Goal: Task Accomplishment & Management: Use online tool/utility

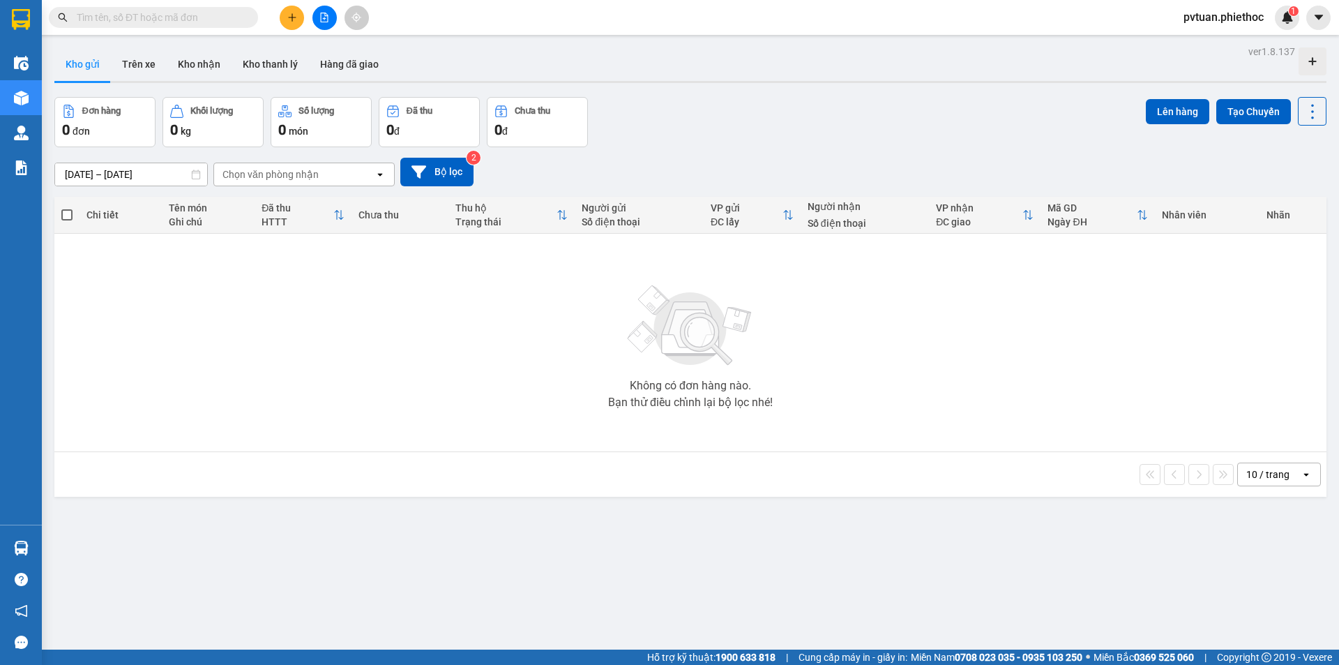
click at [152, 169] on input "[DATE] – [DATE]" at bounding box center [131, 174] width 152 height 22
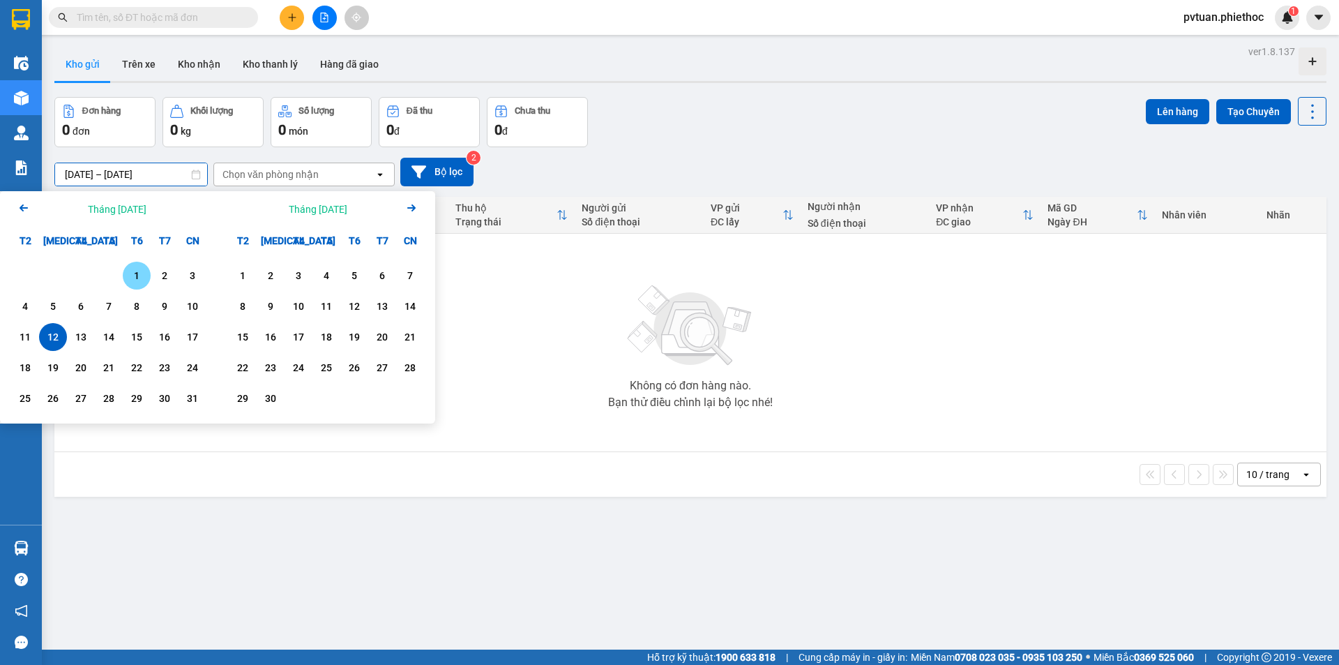
click at [142, 278] on div "1" at bounding box center [137, 275] width 20 height 17
click at [53, 331] on div "12" at bounding box center [53, 337] width 20 height 17
type input "[DATE] – [DATE]"
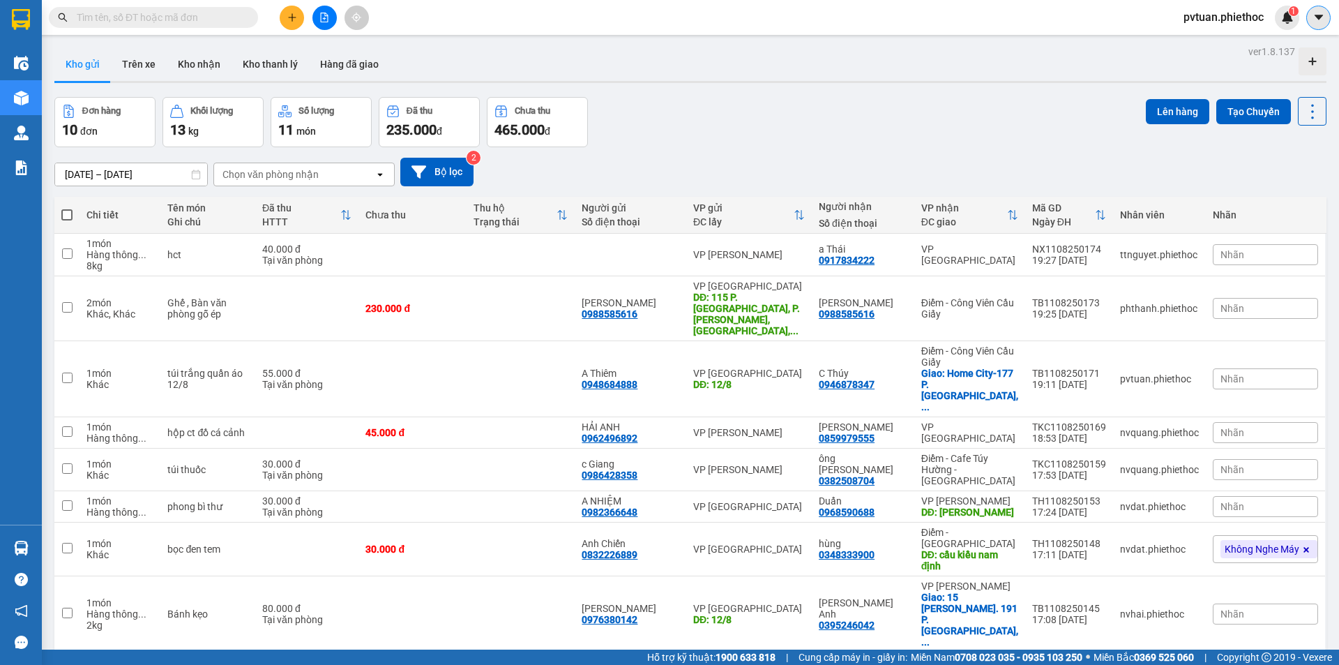
click at [1310, 20] on button at bounding box center [1318, 18] width 24 height 24
click at [1235, 15] on span "pvtuan.phiethoc" at bounding box center [1224, 16] width 103 height 17
click at [1216, 45] on span "Đăng xuất" at bounding box center [1230, 43] width 74 height 15
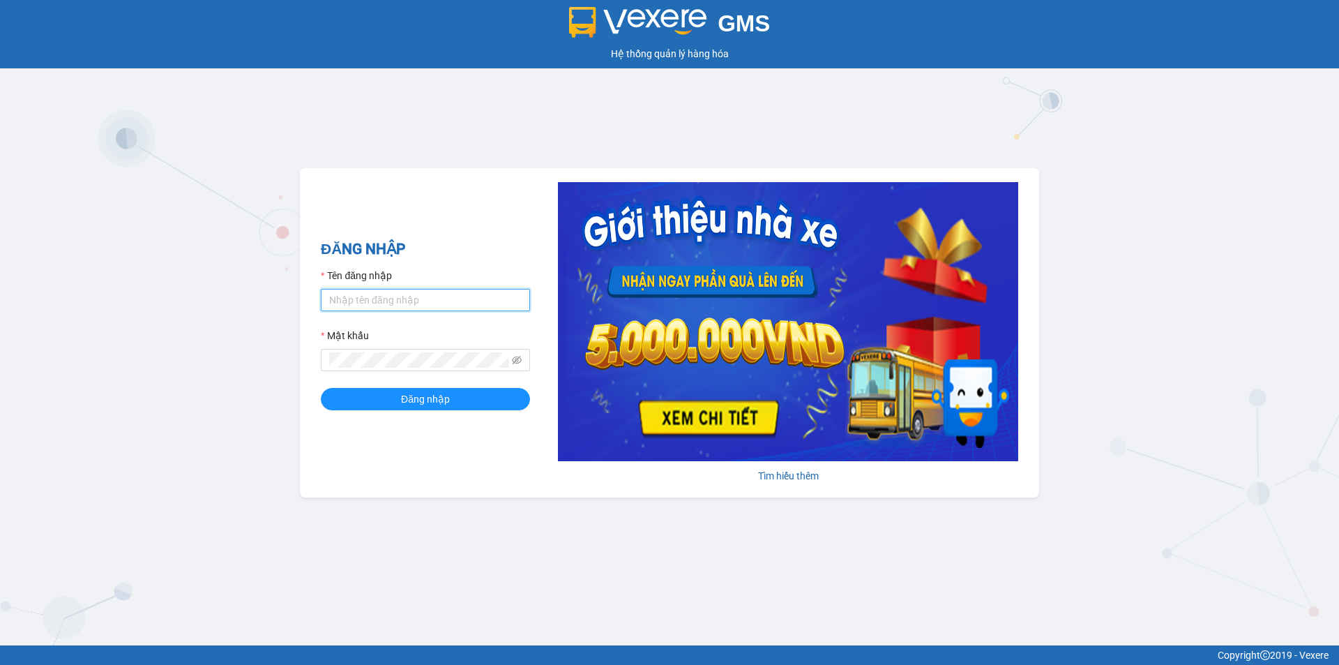
type input "nvhai.phiethoc"
click at [422, 301] on input "nvhai.phiethoc" at bounding box center [425, 300] width 209 height 22
click at [347, 395] on button "Đăng nhập" at bounding box center [425, 399] width 209 height 22
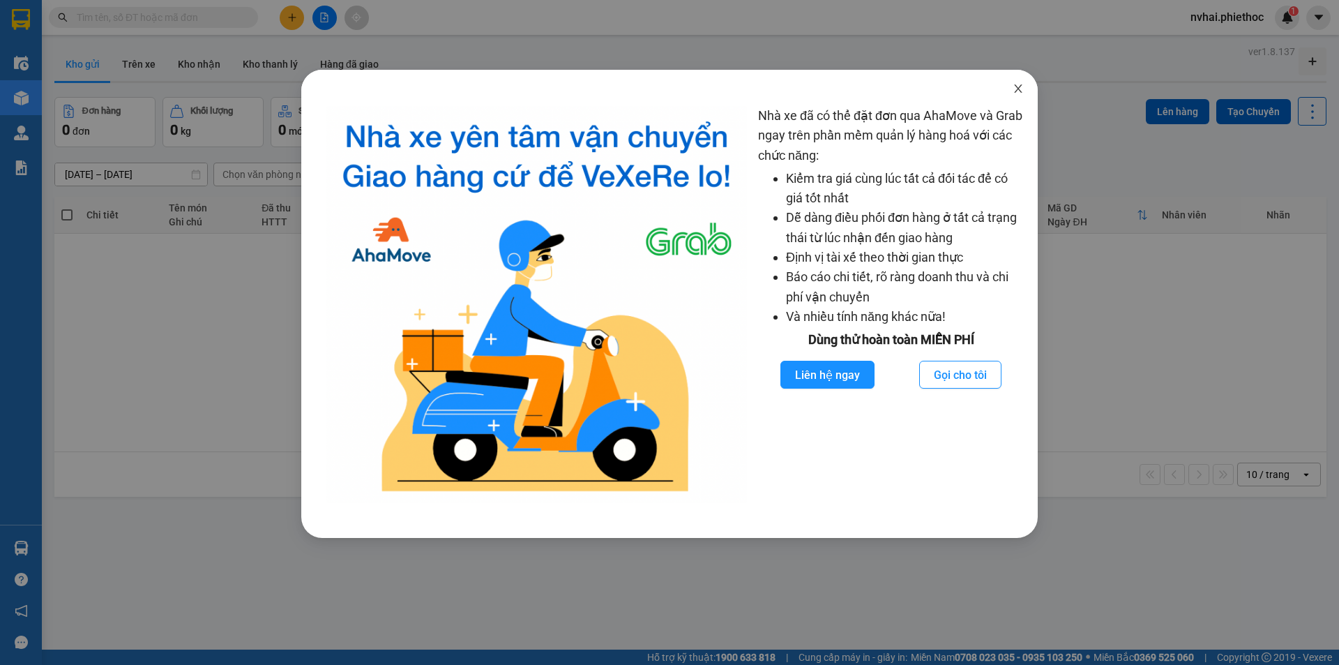
click at [1015, 87] on icon "close" at bounding box center [1018, 88] width 11 height 11
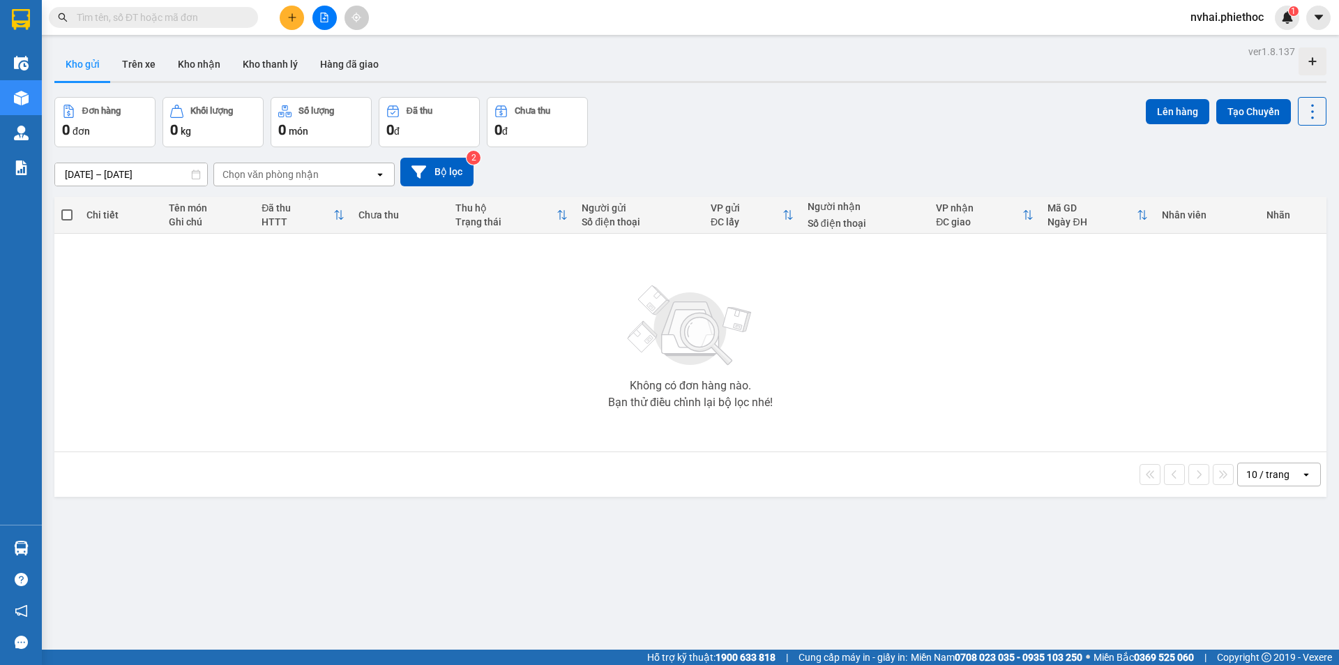
click at [259, 174] on div "Chọn văn phòng nhận" at bounding box center [271, 174] width 96 height 14
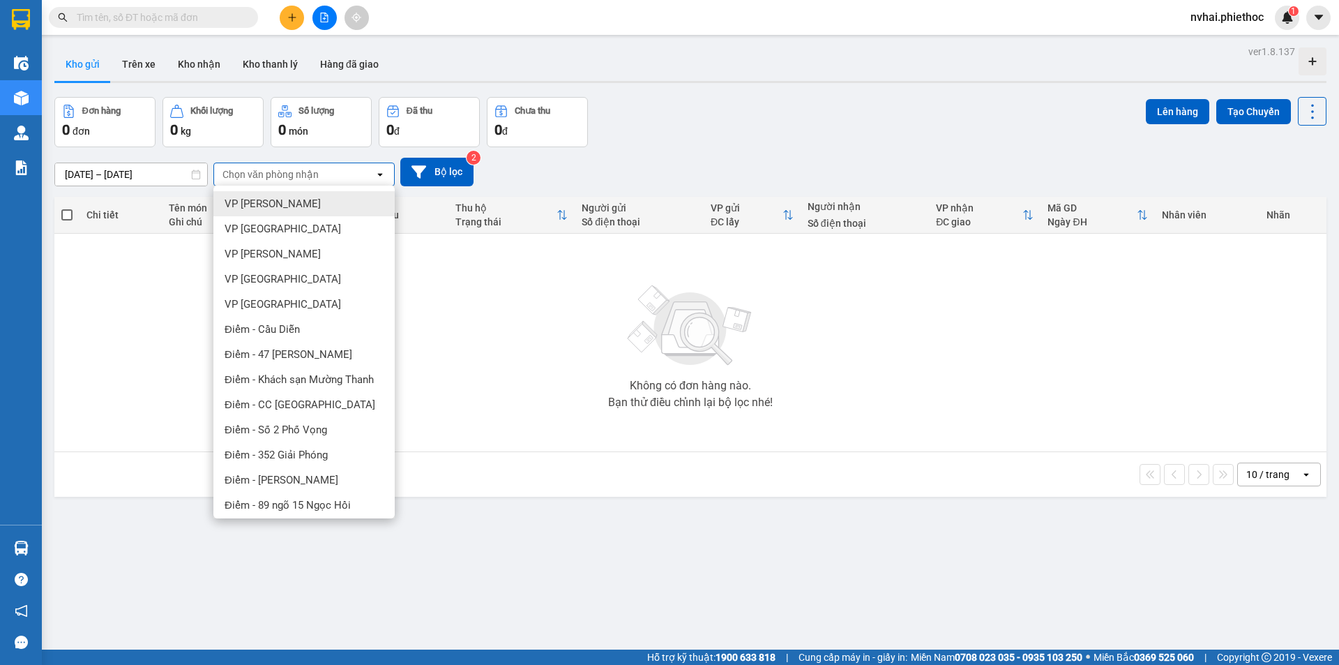
click at [704, 142] on div "Đơn hàng 0 đơn Khối lượng 0 kg Số lượng 0 món Đã thu 0 đ Chưa thu 0 đ Lên hàng …" at bounding box center [690, 122] width 1272 height 50
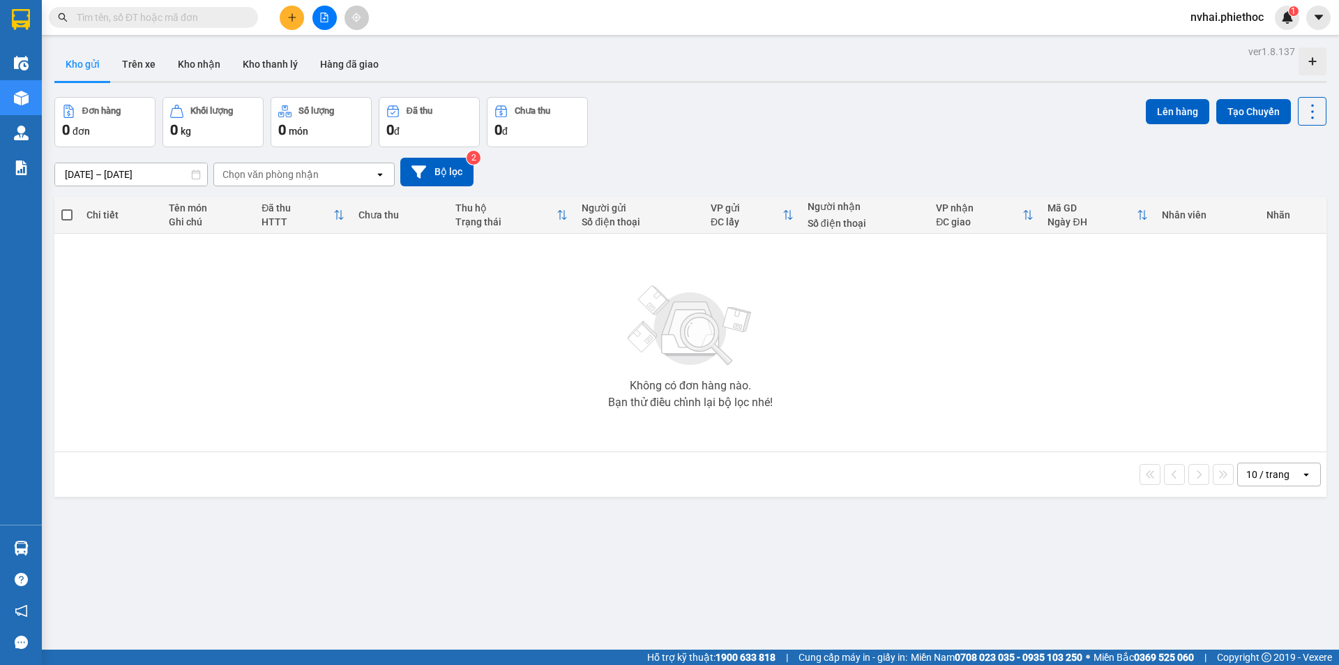
click at [123, 176] on input "[DATE] – [DATE]" at bounding box center [131, 174] width 152 height 22
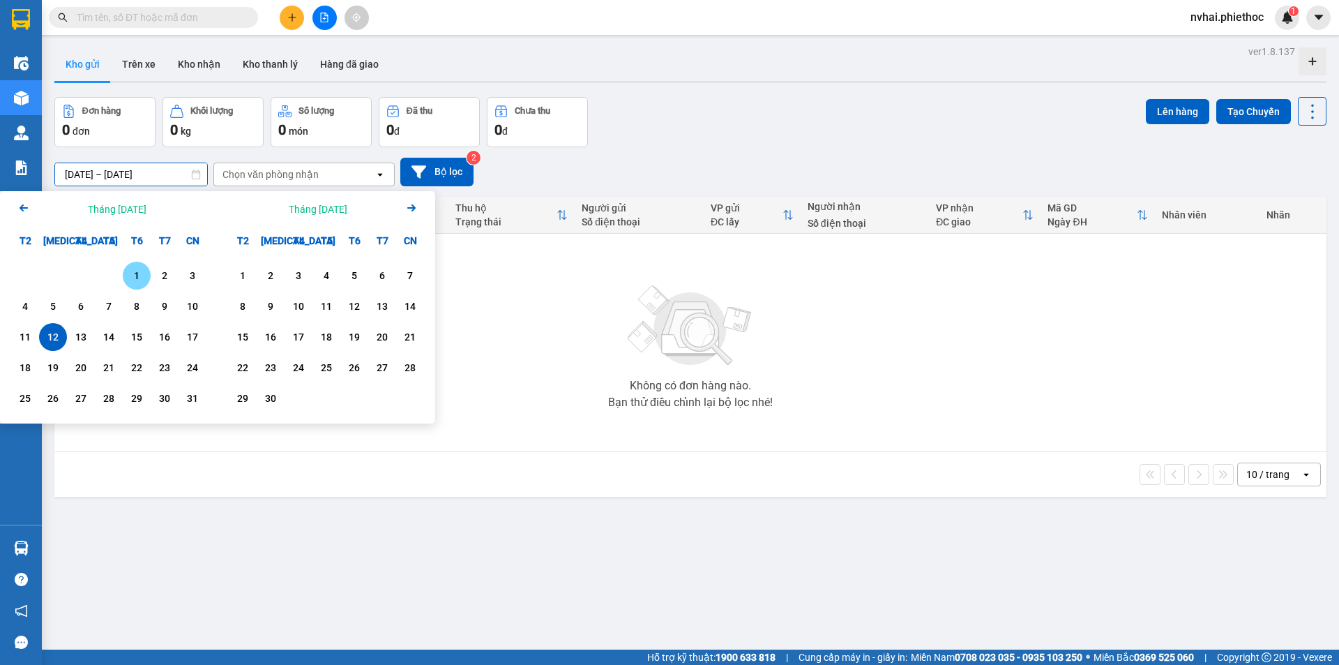
click at [137, 272] on div "1" at bounding box center [137, 275] width 20 height 17
click at [47, 333] on div "12" at bounding box center [53, 337] width 20 height 17
type input "[DATE] – [DATE]"
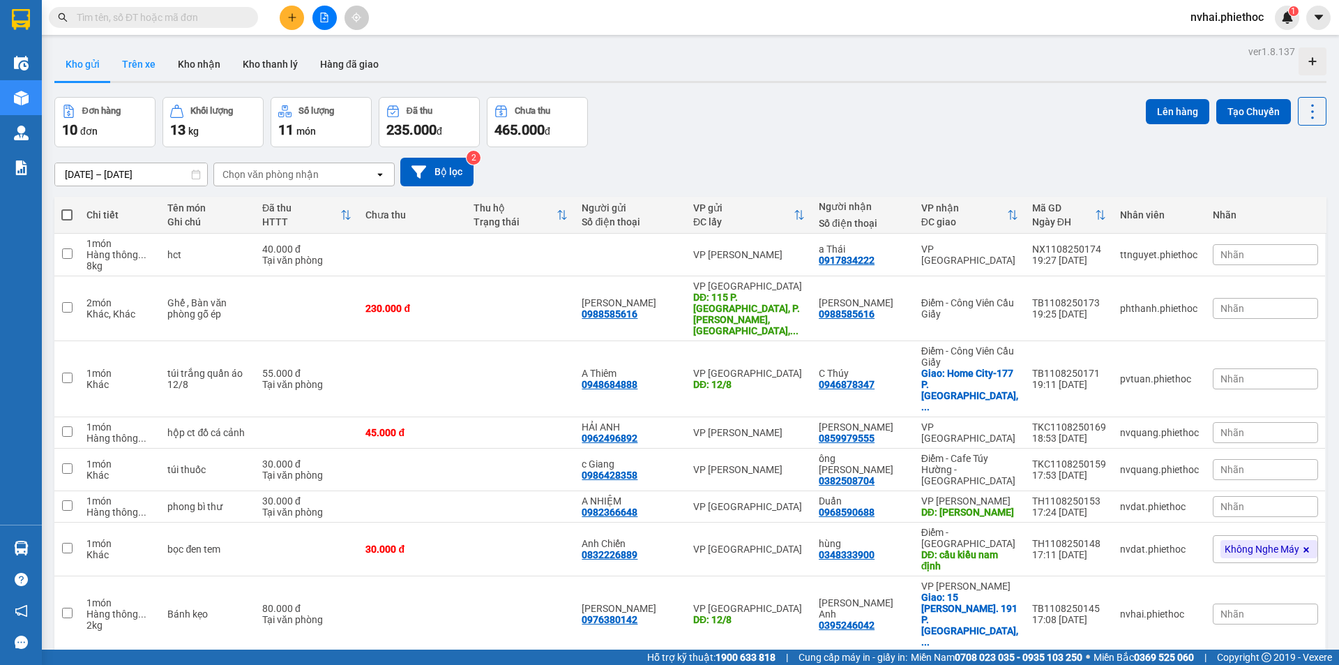
click at [141, 73] on button "Trên xe" at bounding box center [139, 63] width 56 height 33
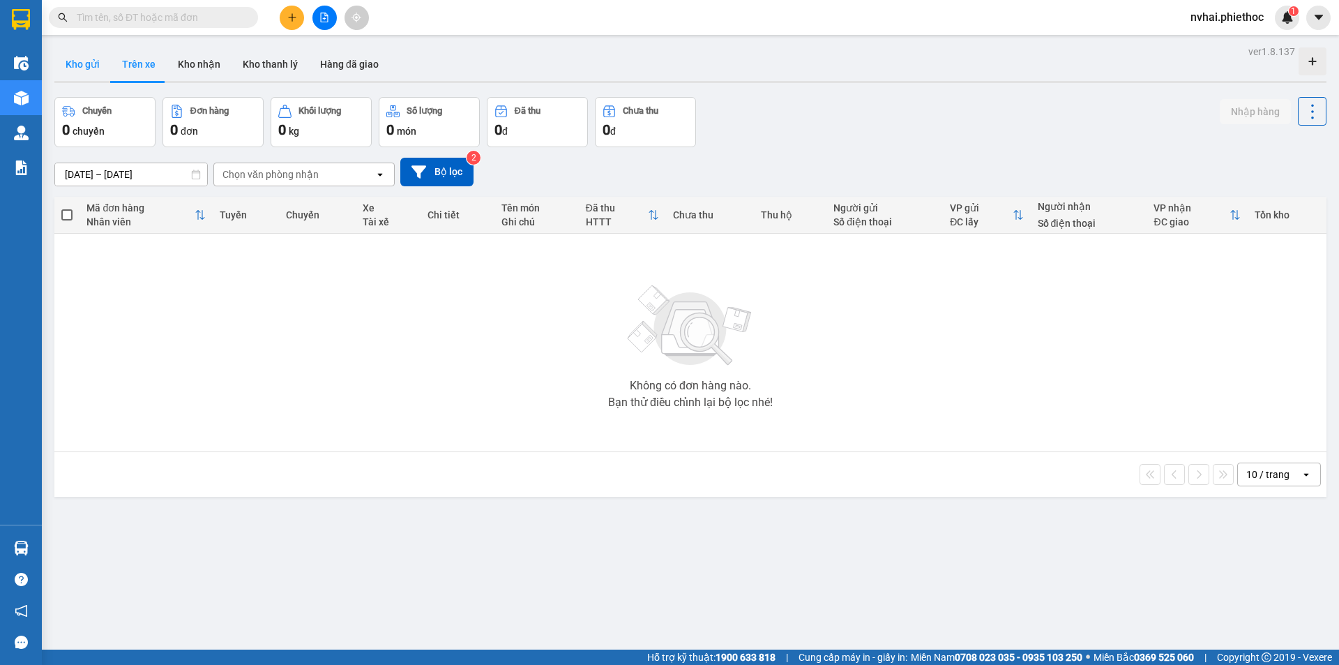
click at [70, 68] on button "Kho gửi" at bounding box center [82, 63] width 56 height 33
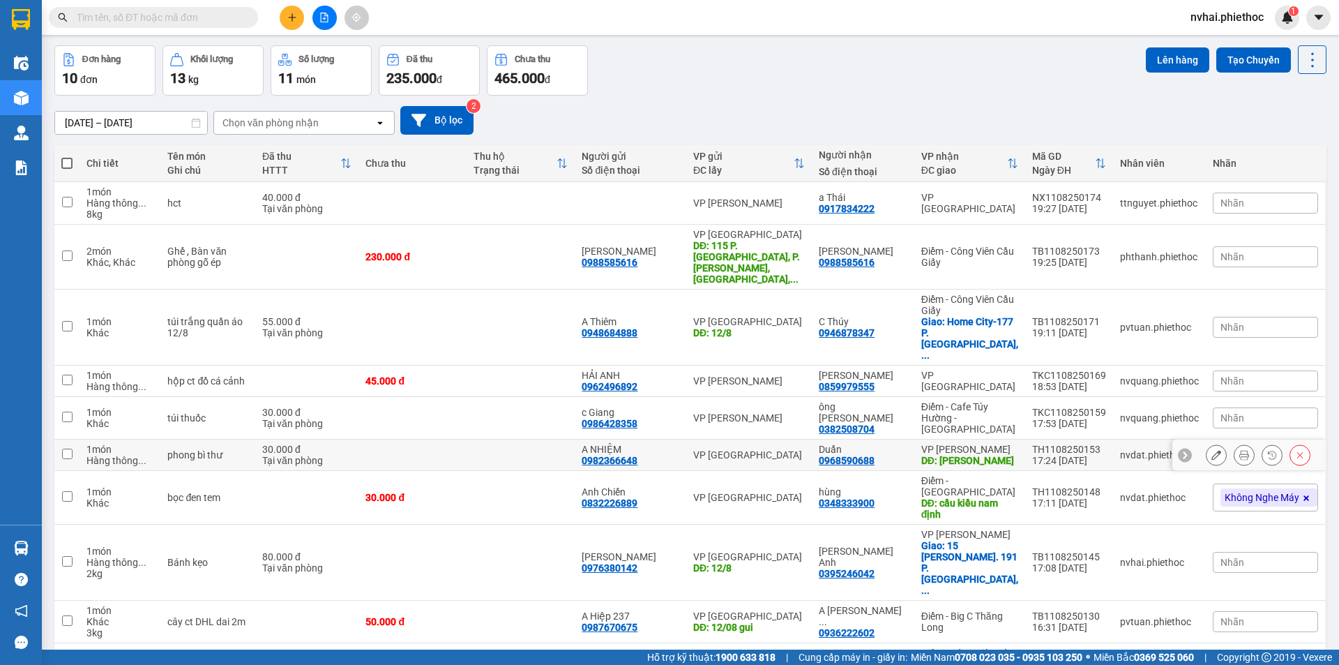
scroll to position [67, 0]
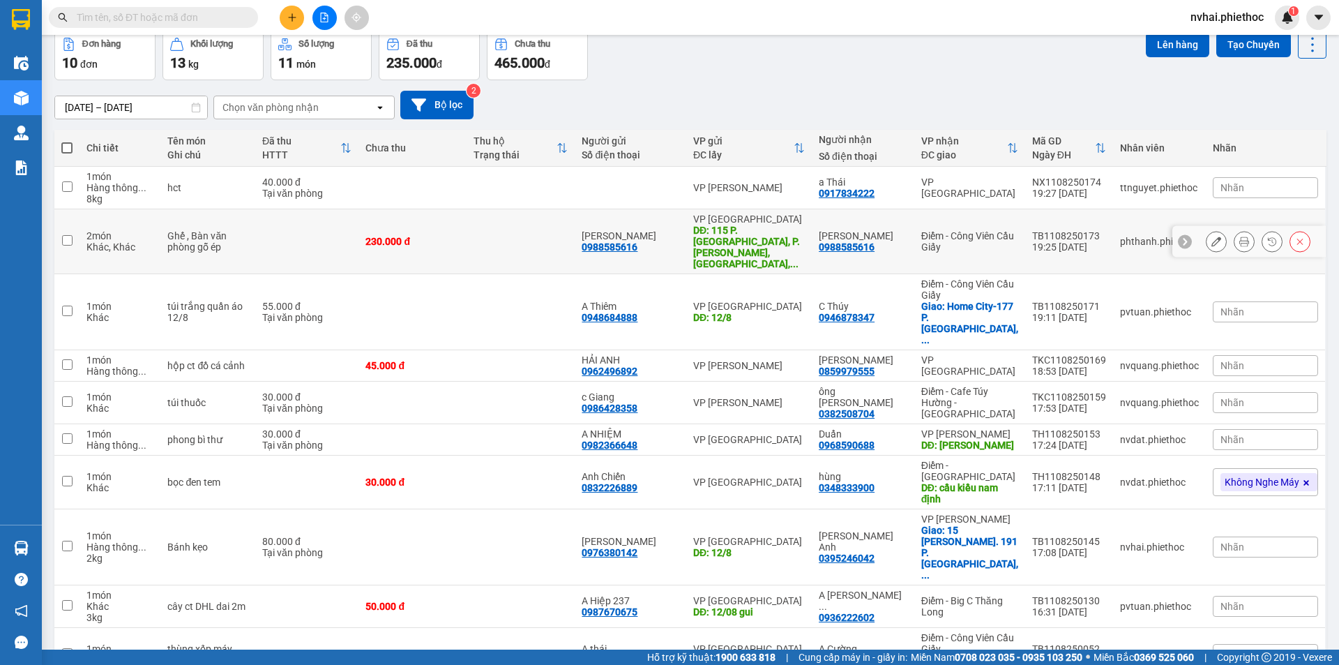
click at [774, 239] on div "DĐ: 115 P. [GEOGRAPHIC_DATA], P. [PERSON_NAME], [GEOGRAPHIC_DATA], ..." at bounding box center [749, 247] width 112 height 45
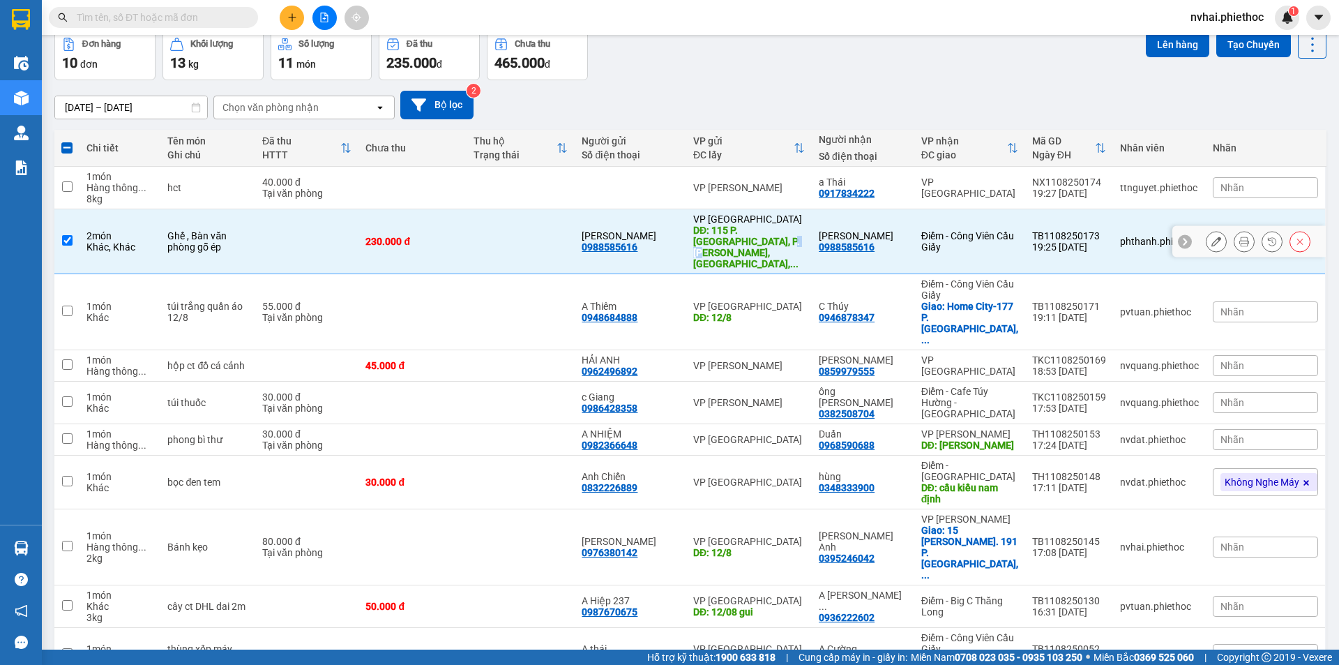
click at [774, 239] on div "DĐ: 115 P. [GEOGRAPHIC_DATA], P. [PERSON_NAME], [GEOGRAPHIC_DATA], ..." at bounding box center [749, 247] width 112 height 45
checkbox input "false"
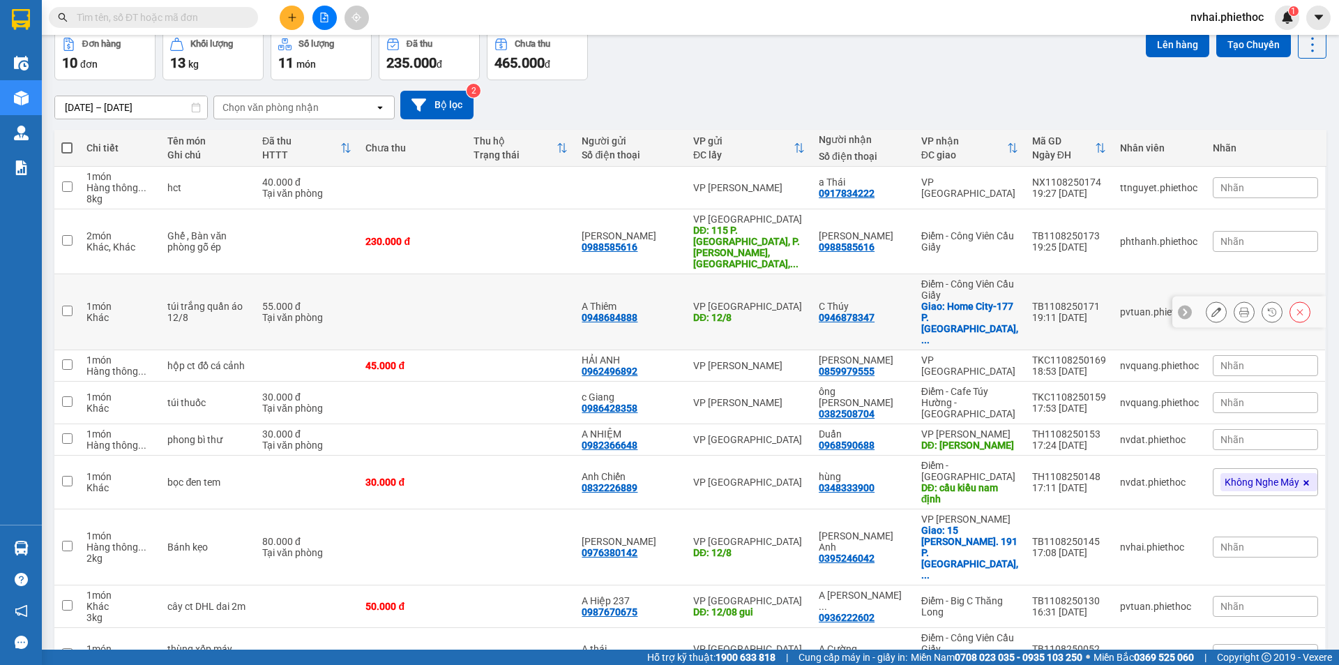
click at [772, 312] on div "DĐ: 12/8" at bounding box center [749, 317] width 112 height 11
checkbox input "true"
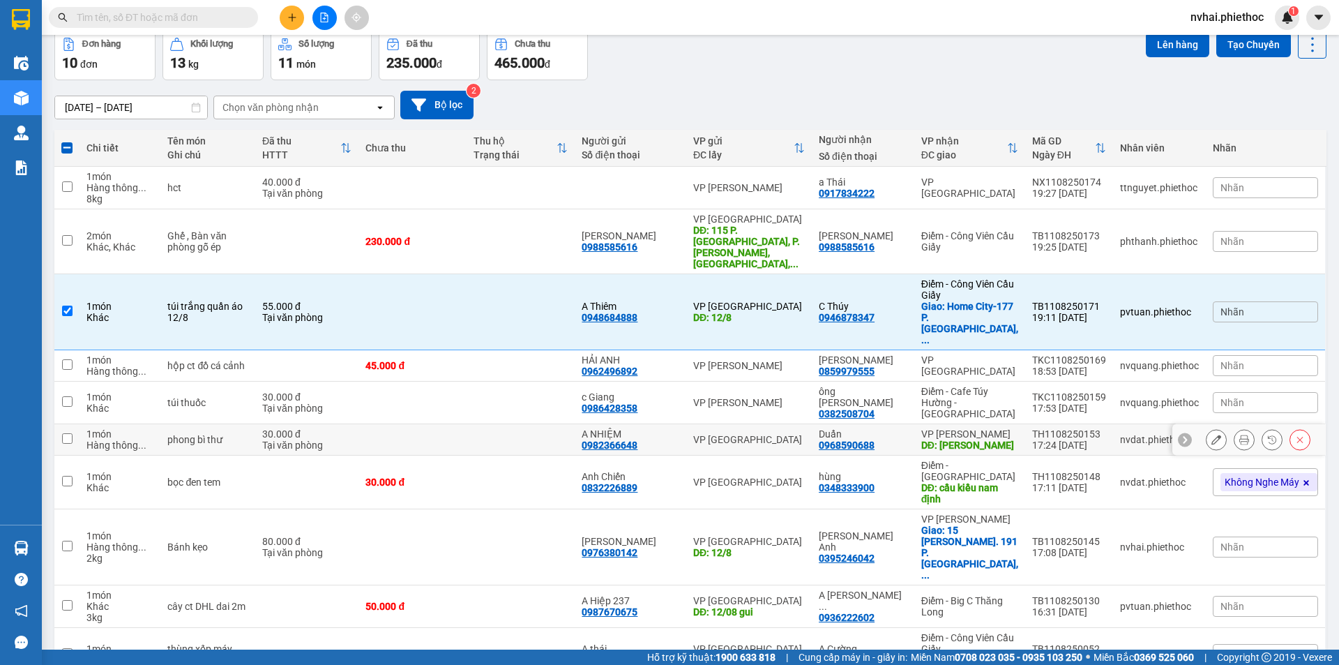
click at [778, 434] on div "VP [GEOGRAPHIC_DATA]" at bounding box center [749, 439] width 112 height 11
checkbox input "true"
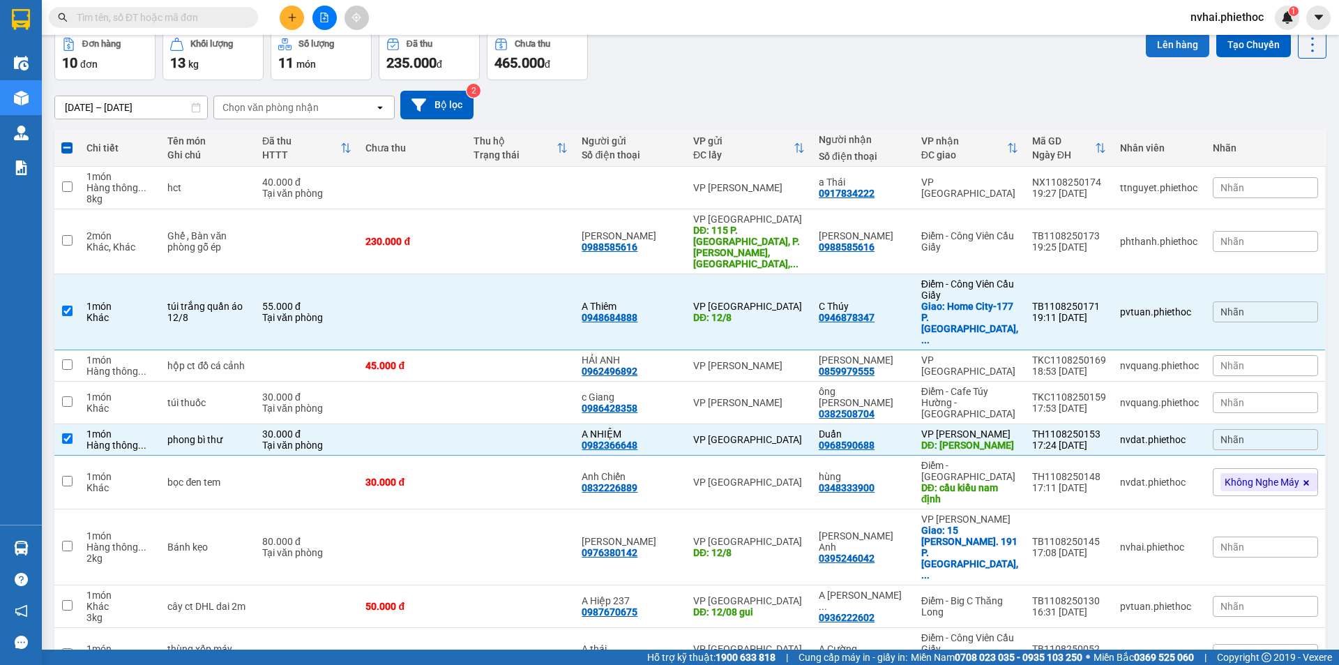
click at [1164, 54] on div "Lên hàng Tạo Chuyến" at bounding box center [1236, 44] width 181 height 29
click at [1164, 54] on button "Lên hàng" at bounding box center [1177, 44] width 63 height 25
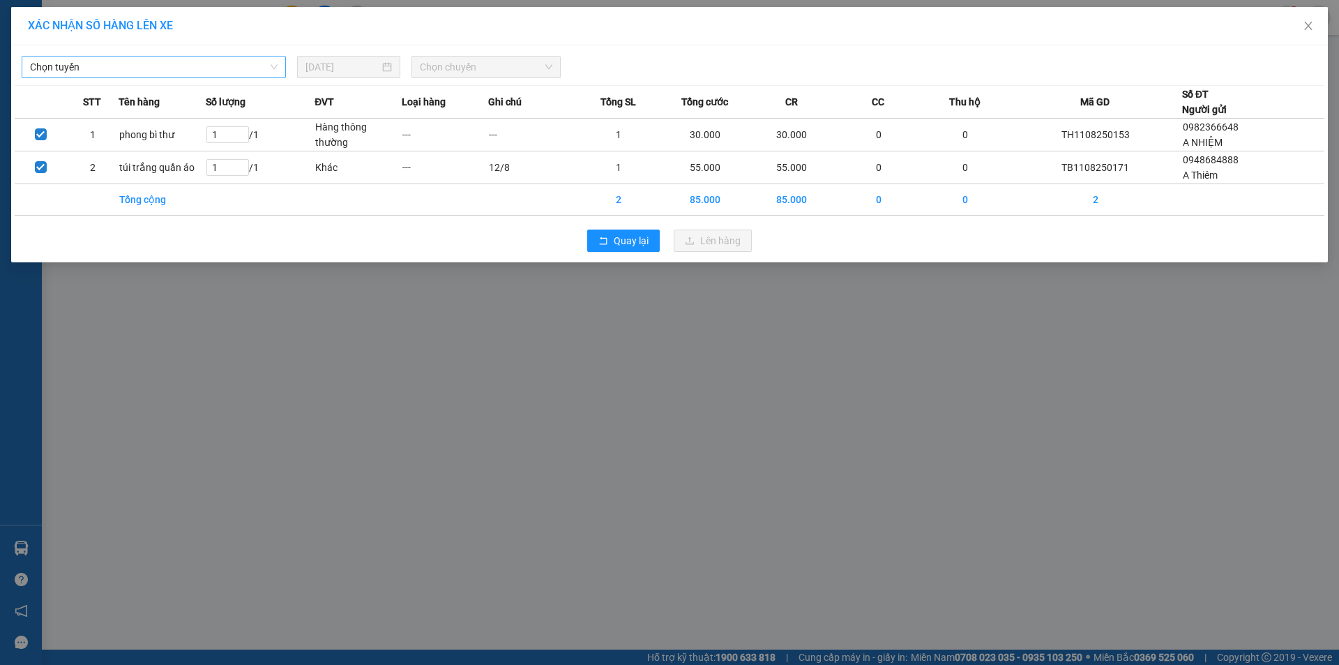
click at [72, 70] on span "Chọn tuyến" at bounding box center [154, 66] width 248 height 21
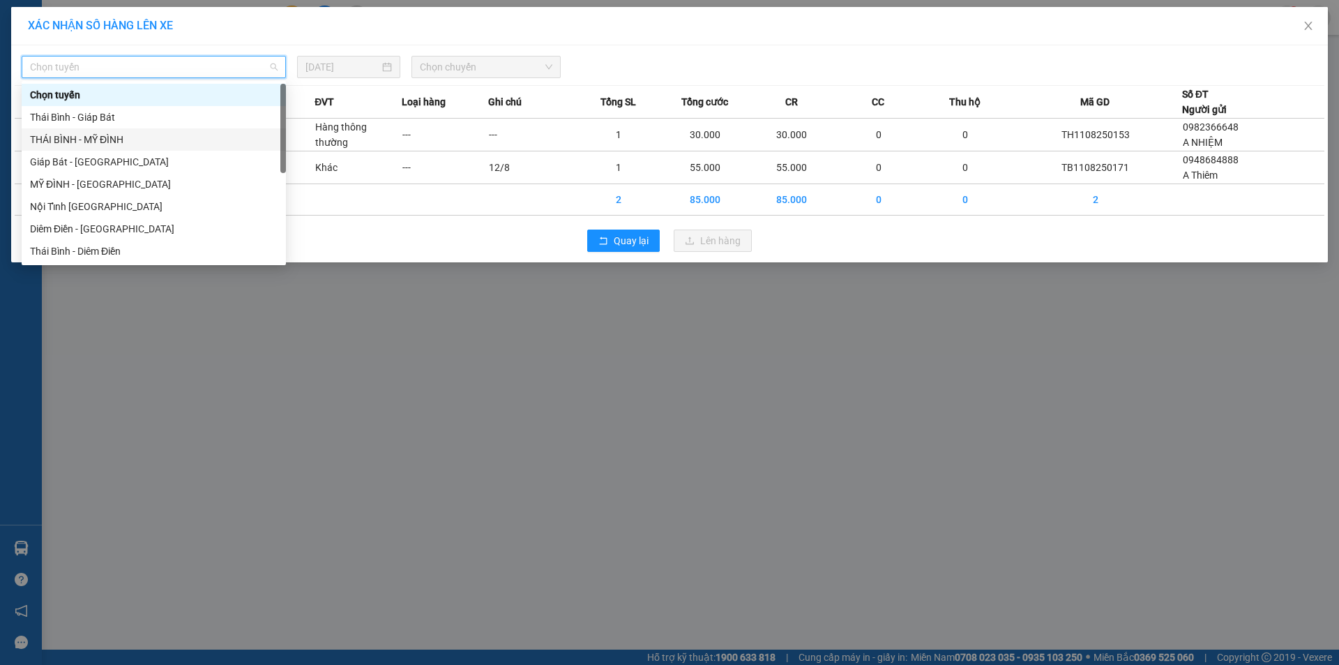
drag, startPoint x: 107, startPoint y: 140, endPoint x: 340, endPoint y: 100, distance: 236.3
click at [107, 138] on div "THÁI BÌNH - MỸ ĐÌNH" at bounding box center [154, 139] width 248 height 15
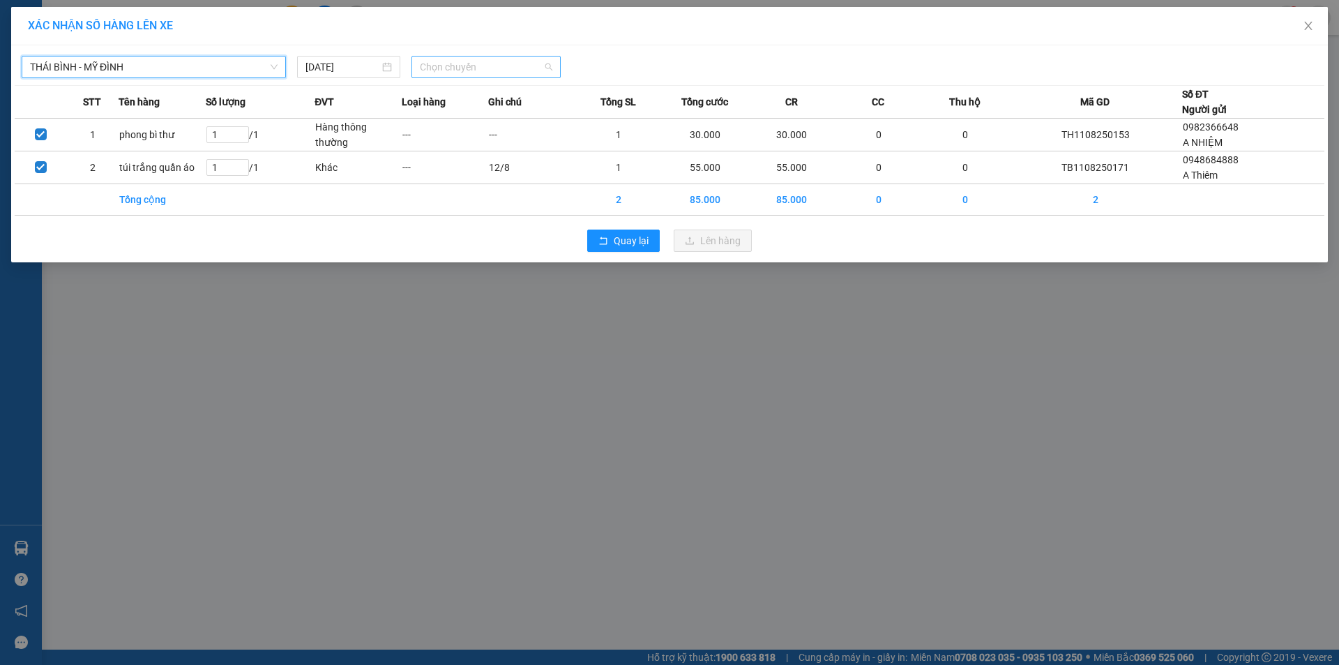
click at [517, 66] on span "Chọn chuyến" at bounding box center [486, 66] width 133 height 21
type input "2092"
click at [484, 95] on div "06:01 - 17B-020.92" at bounding box center [474, 94] width 109 height 15
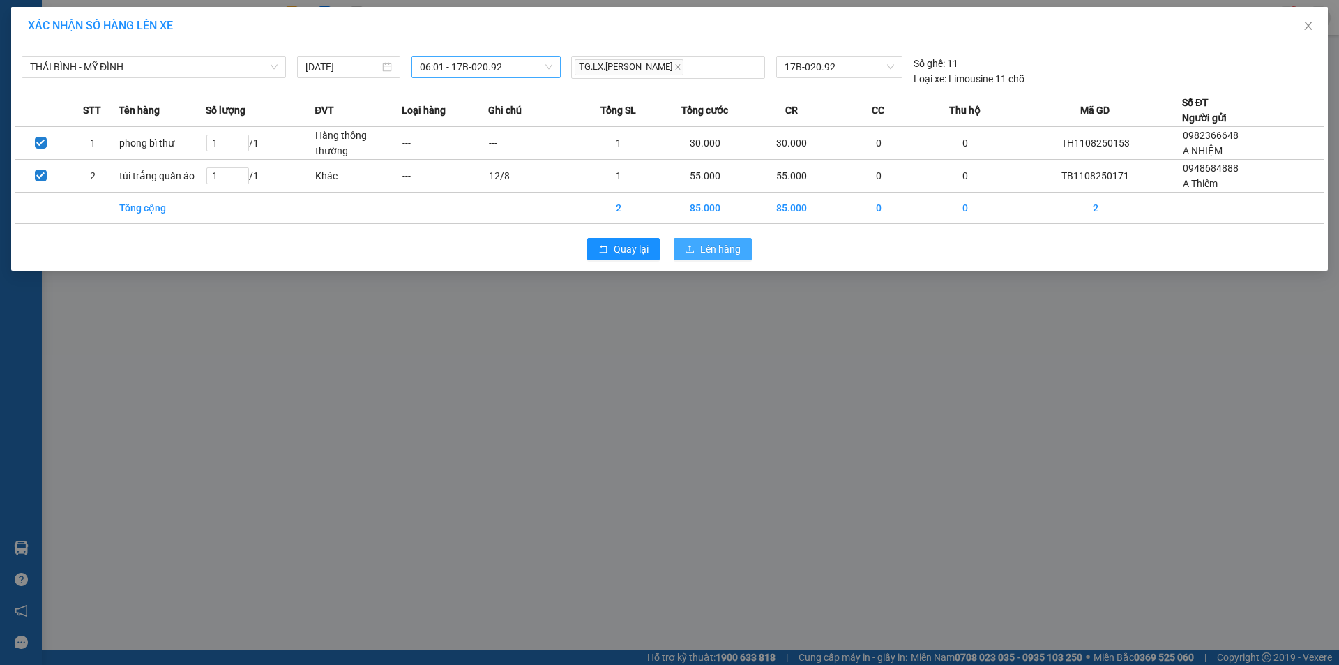
click at [716, 243] on span "Lên hàng" at bounding box center [720, 248] width 40 height 15
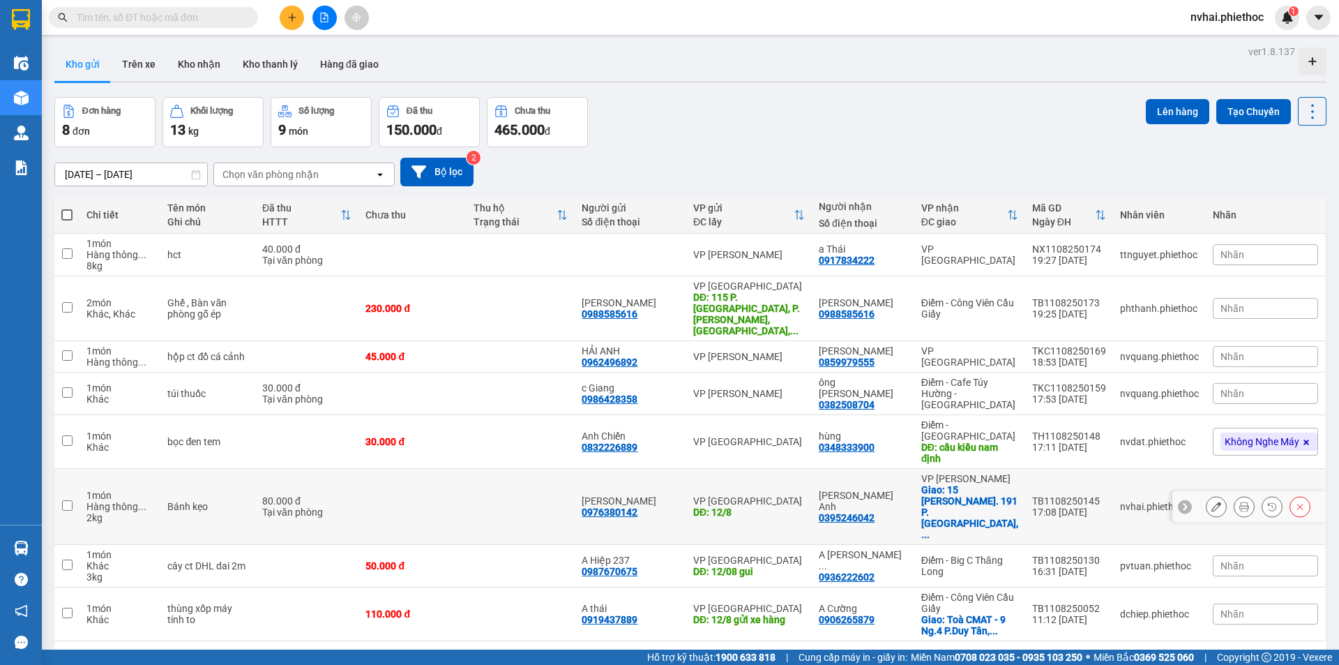
click at [963, 484] on div "Giao: 15 [PERSON_NAME]. 191 P. Khương Thượng, ..." at bounding box center [969, 512] width 97 height 56
checkbox input "true"
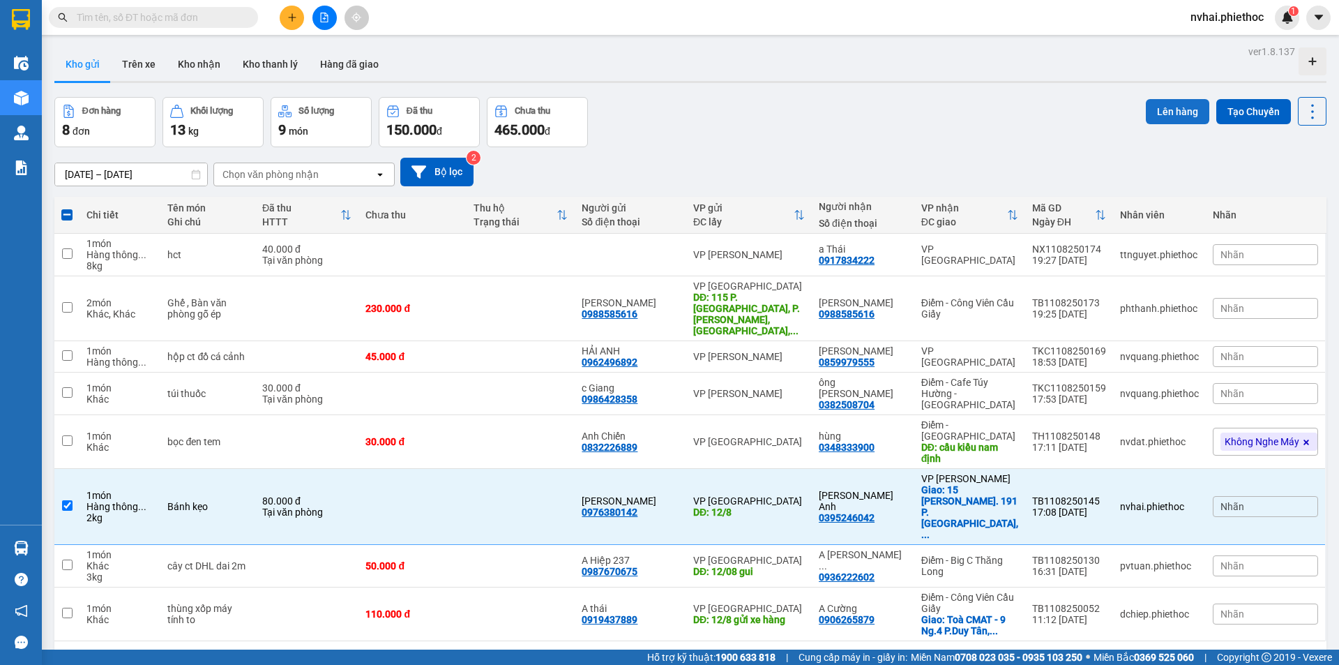
click at [1146, 122] on button "Lên hàng" at bounding box center [1177, 111] width 63 height 25
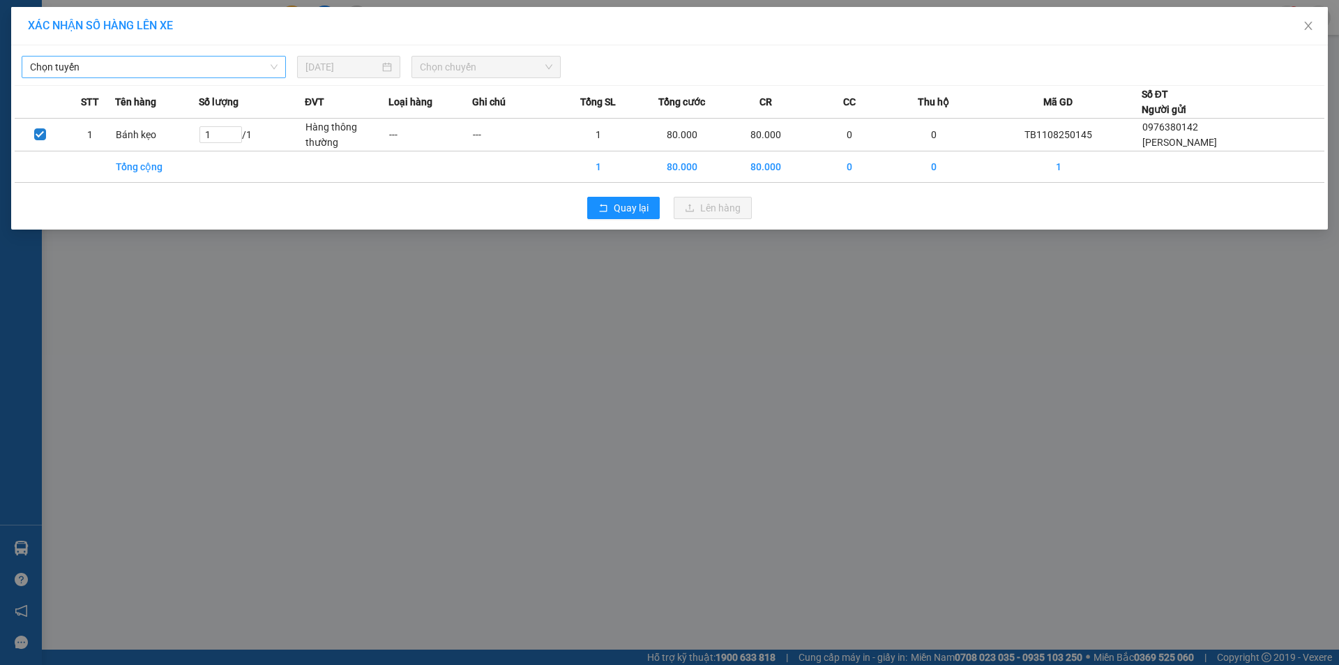
click at [174, 63] on span "Chọn tuyến" at bounding box center [154, 66] width 248 height 21
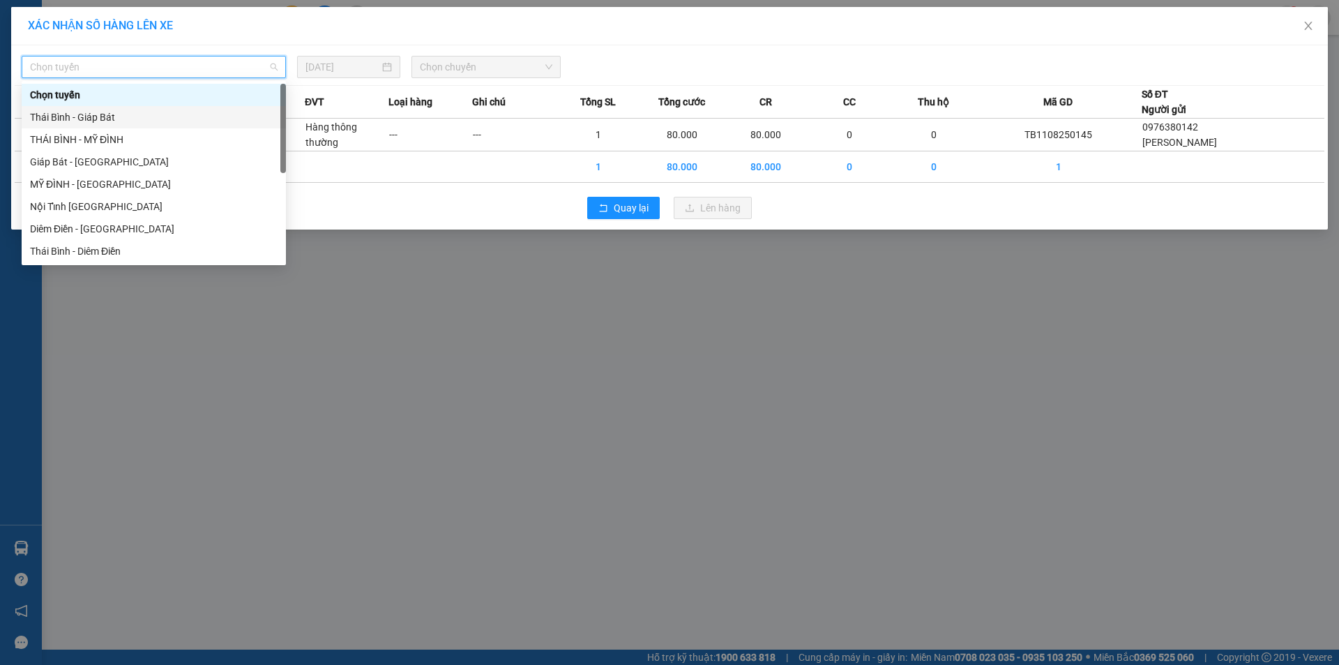
drag, startPoint x: 135, startPoint y: 134, endPoint x: 141, endPoint y: 118, distance: 17.0
click at [141, 118] on div "Chọn tuyến [GEOGRAPHIC_DATA] - [GEOGRAPHIC_DATA] [GEOGRAPHIC_DATA] - [GEOGRAPHI…" at bounding box center [154, 195] width 264 height 223
click at [141, 118] on div "Thái Bình - Giáp Bát" at bounding box center [154, 117] width 248 height 15
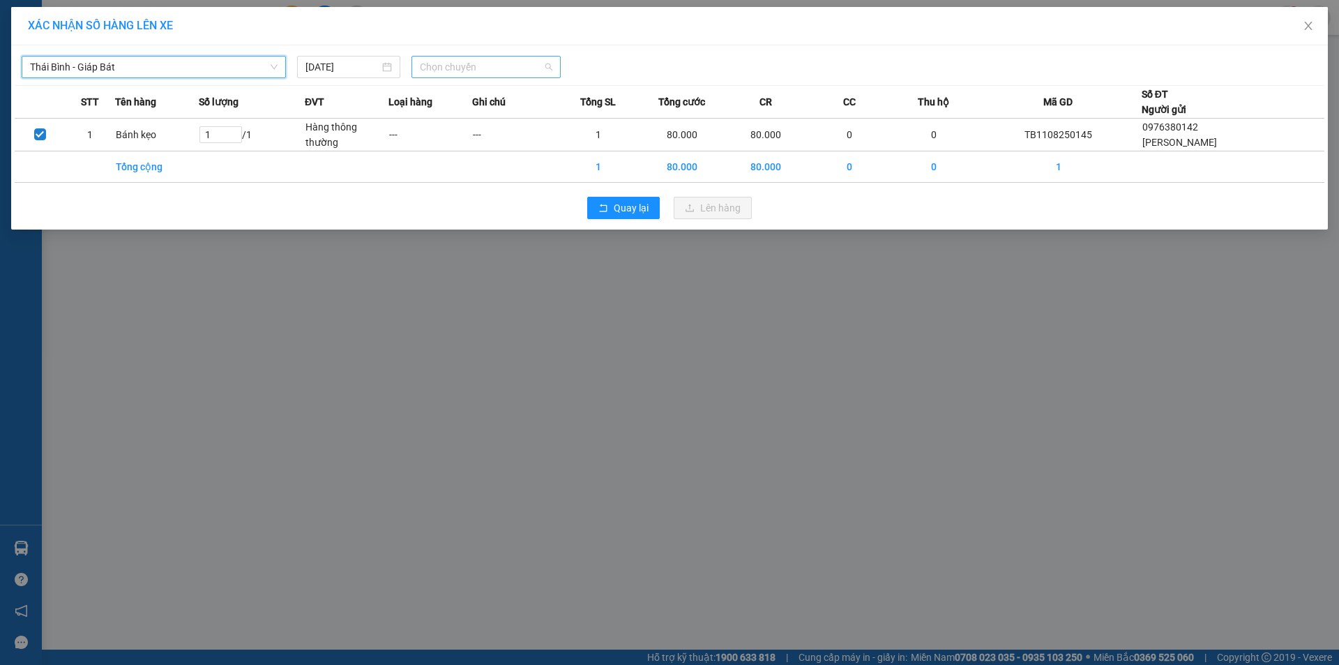
click at [488, 66] on span "Chọn chuyến" at bounding box center [486, 66] width 133 height 21
type input "2233"
click at [496, 121] on div "Thêm chuyến " 22:33 "" at bounding box center [486, 118] width 149 height 24
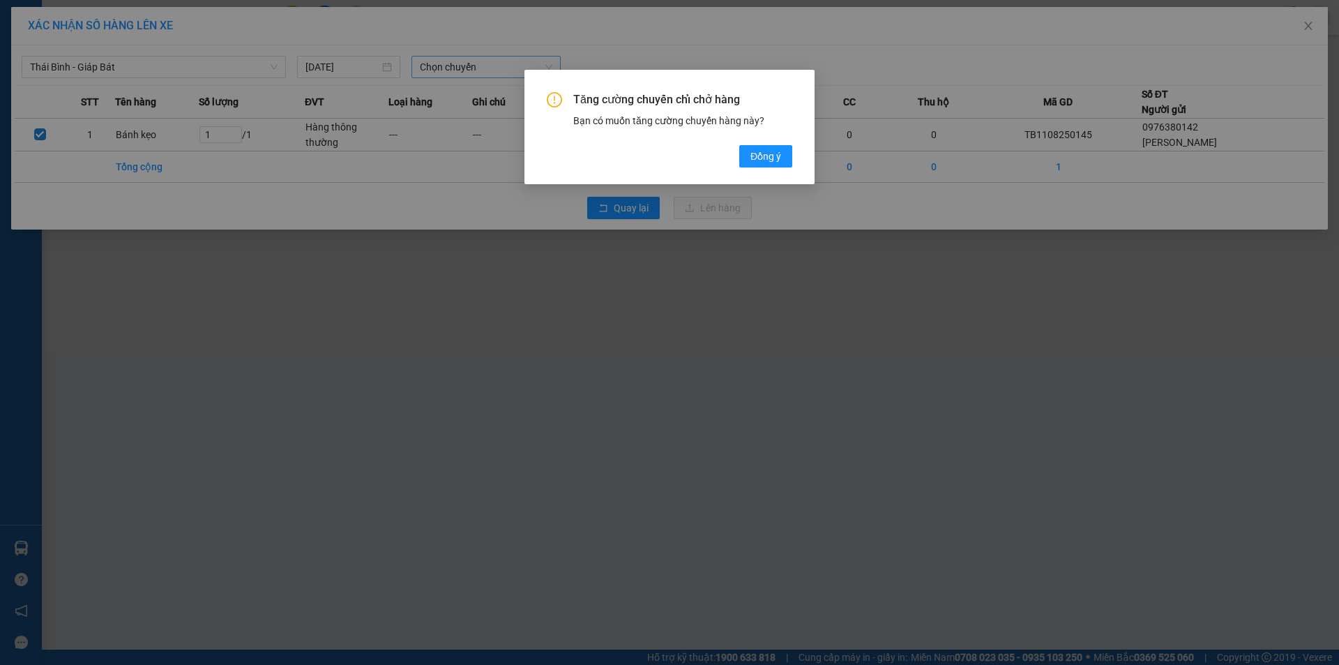
click at [821, 58] on div "Tăng cường chuyến chỉ chở hàng Bạn có muốn tăng cường chuyến hàng này? [GEOGRAP…" at bounding box center [669, 332] width 1339 height 665
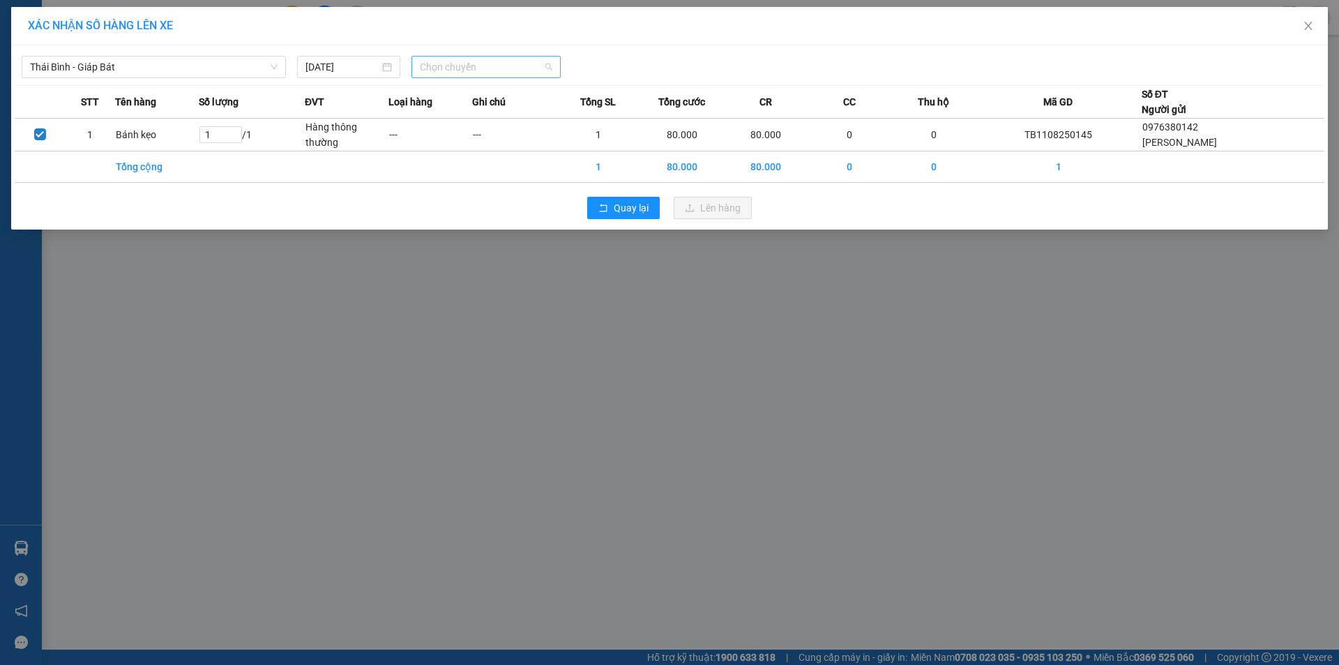
click at [483, 68] on span "Chọn chuyến" at bounding box center [486, 66] width 133 height 21
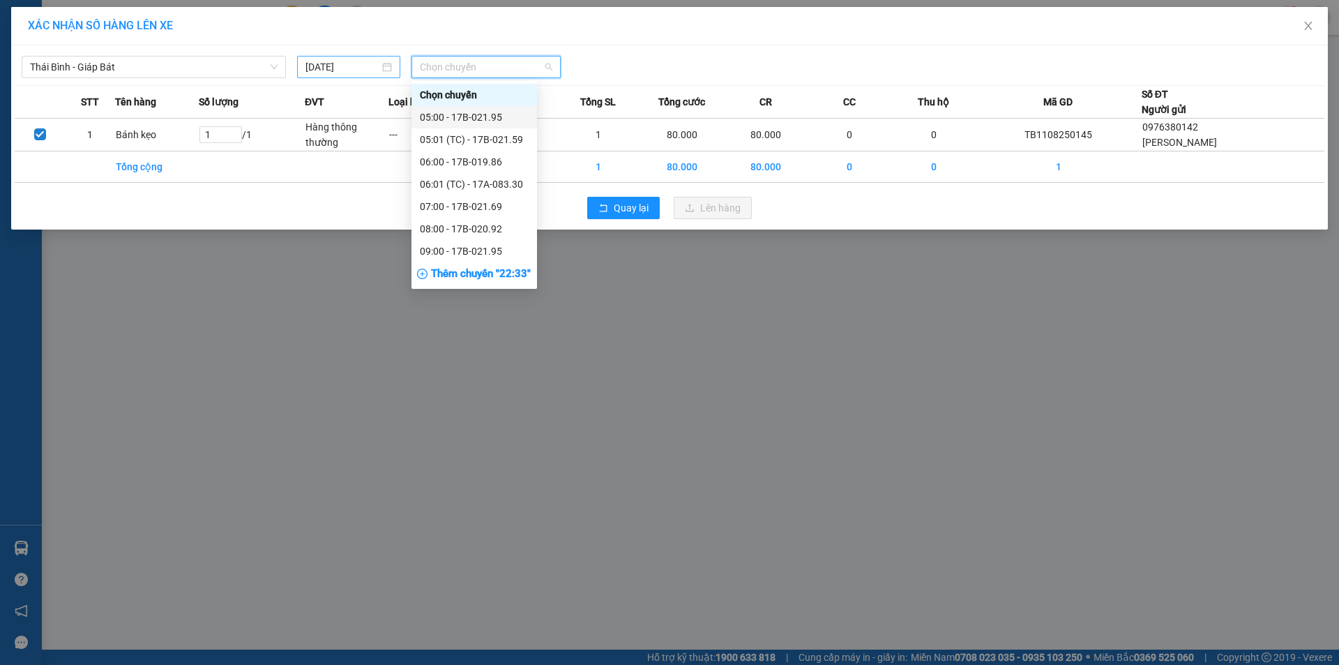
click at [369, 75] on div "[DATE]" at bounding box center [348, 67] width 103 height 22
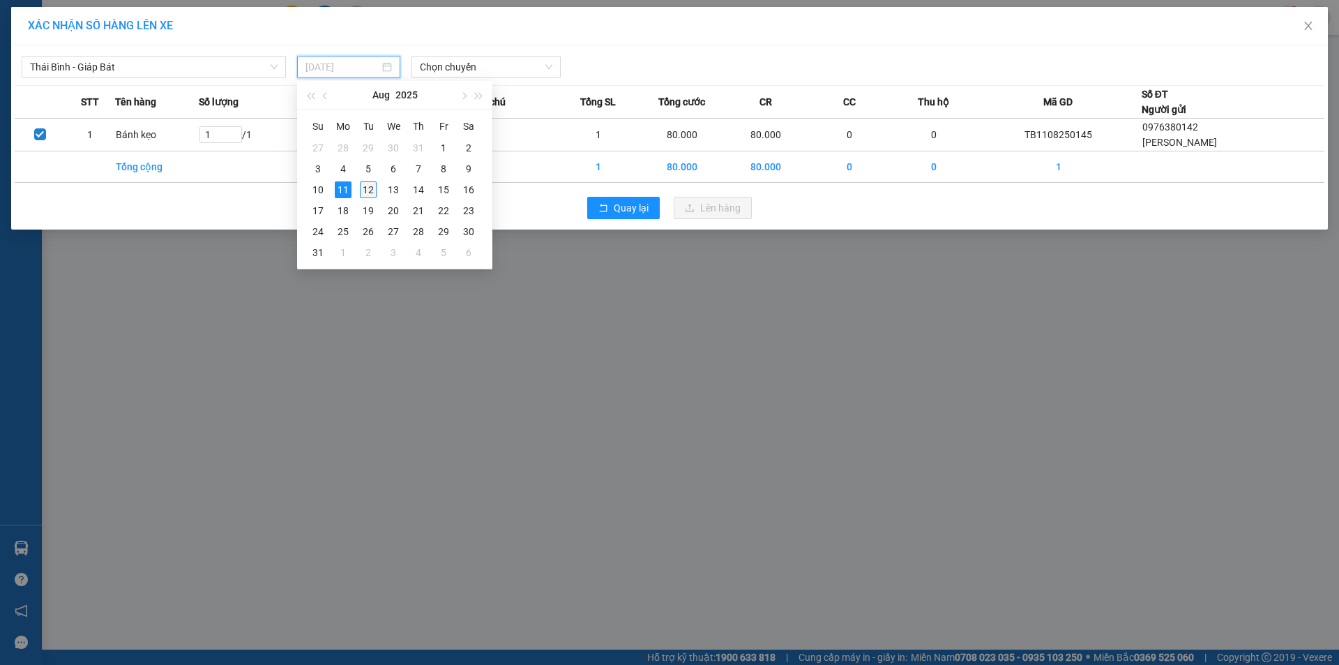
drag, startPoint x: 370, startPoint y: 193, endPoint x: 403, endPoint y: 157, distance: 48.9
click at [370, 192] on div "12" at bounding box center [368, 189] width 17 height 17
type input "[DATE]"
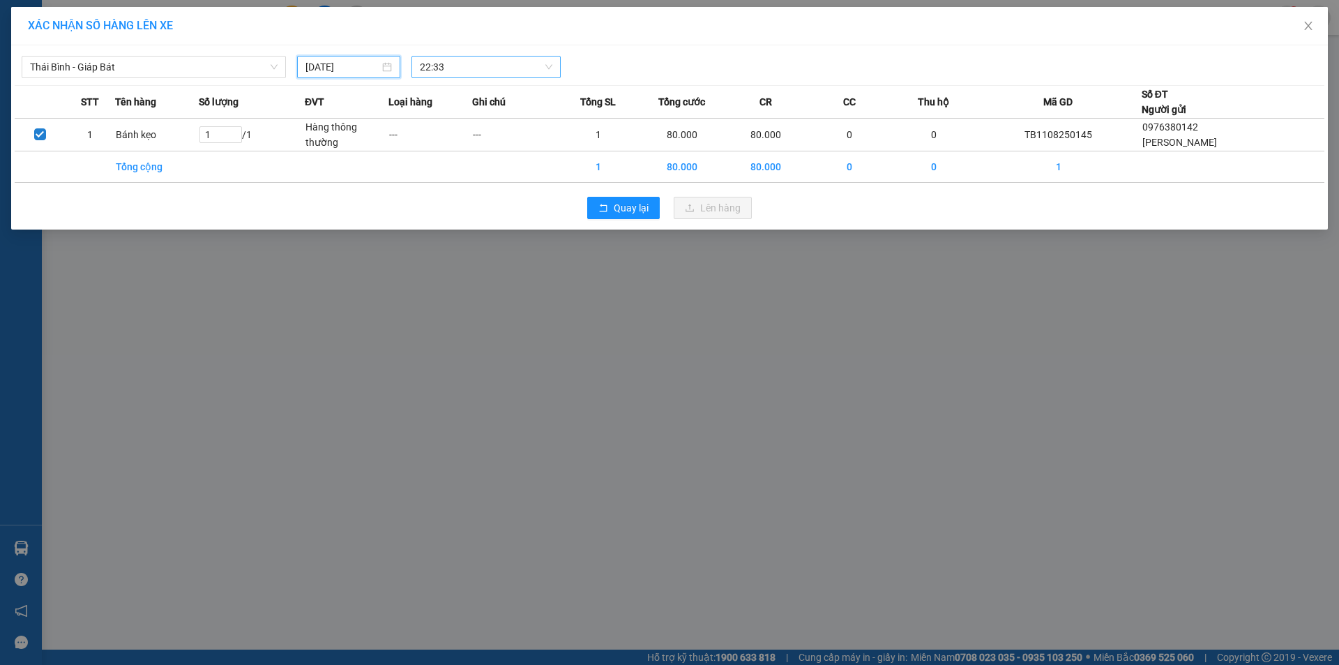
click at [462, 71] on span "22:33" at bounding box center [486, 66] width 133 height 21
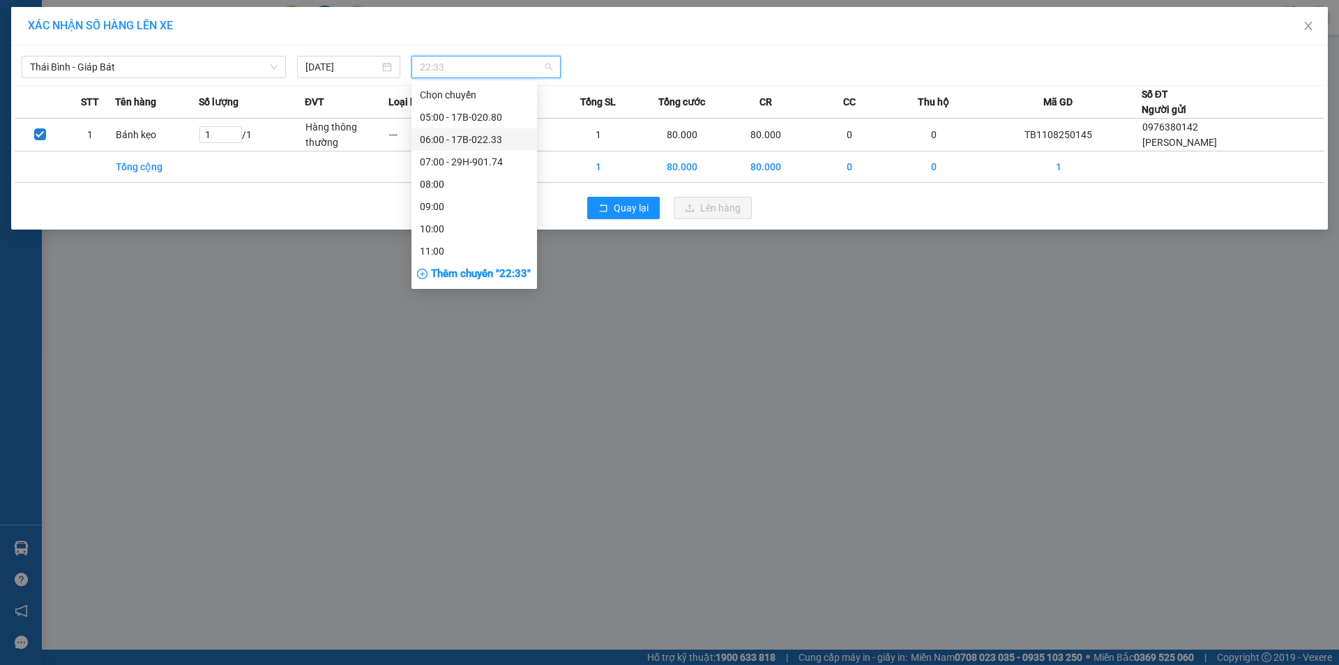
click at [474, 140] on div "06:00 - 17B-022.33" at bounding box center [474, 139] width 109 height 15
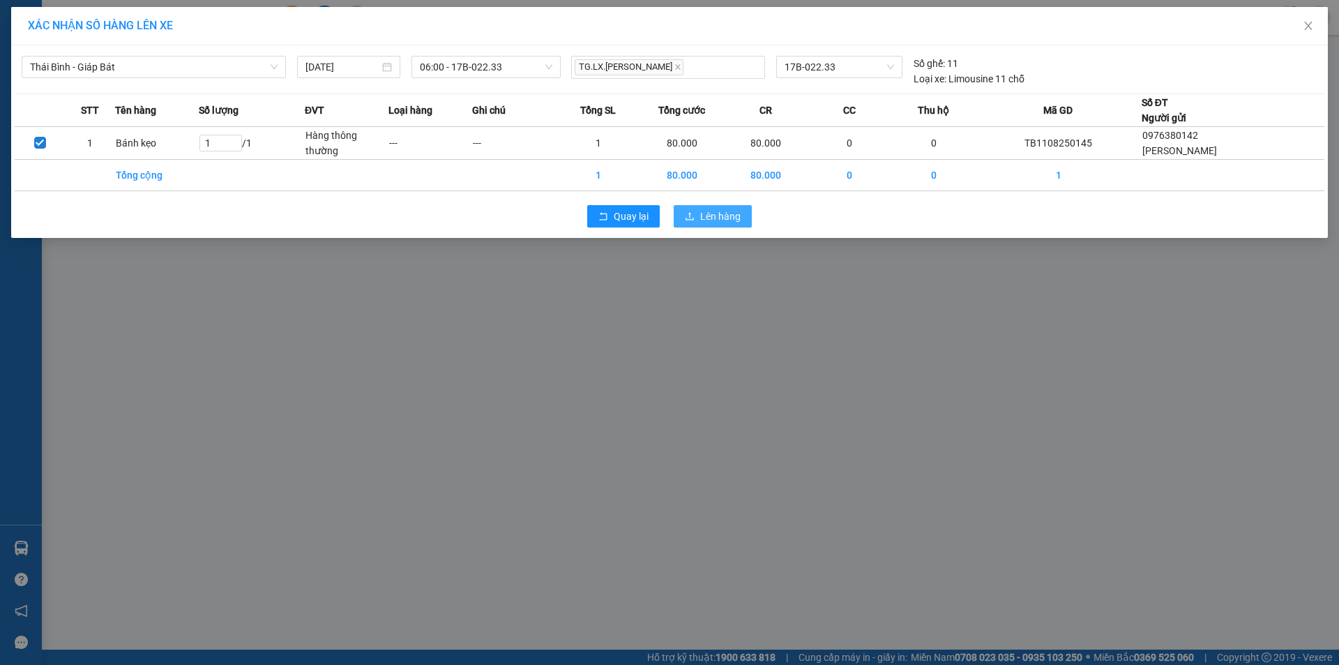
click at [715, 220] on span "Lên hàng" at bounding box center [720, 216] width 40 height 15
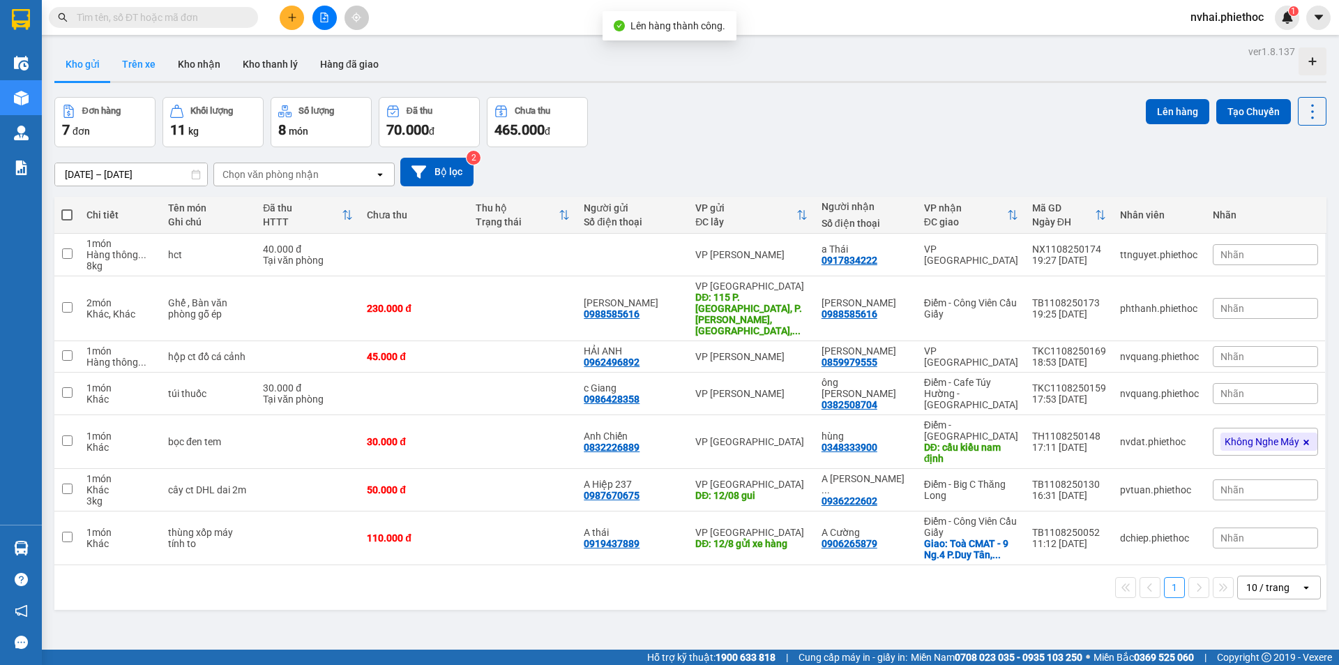
click at [132, 61] on button "Trên xe" at bounding box center [139, 63] width 56 height 33
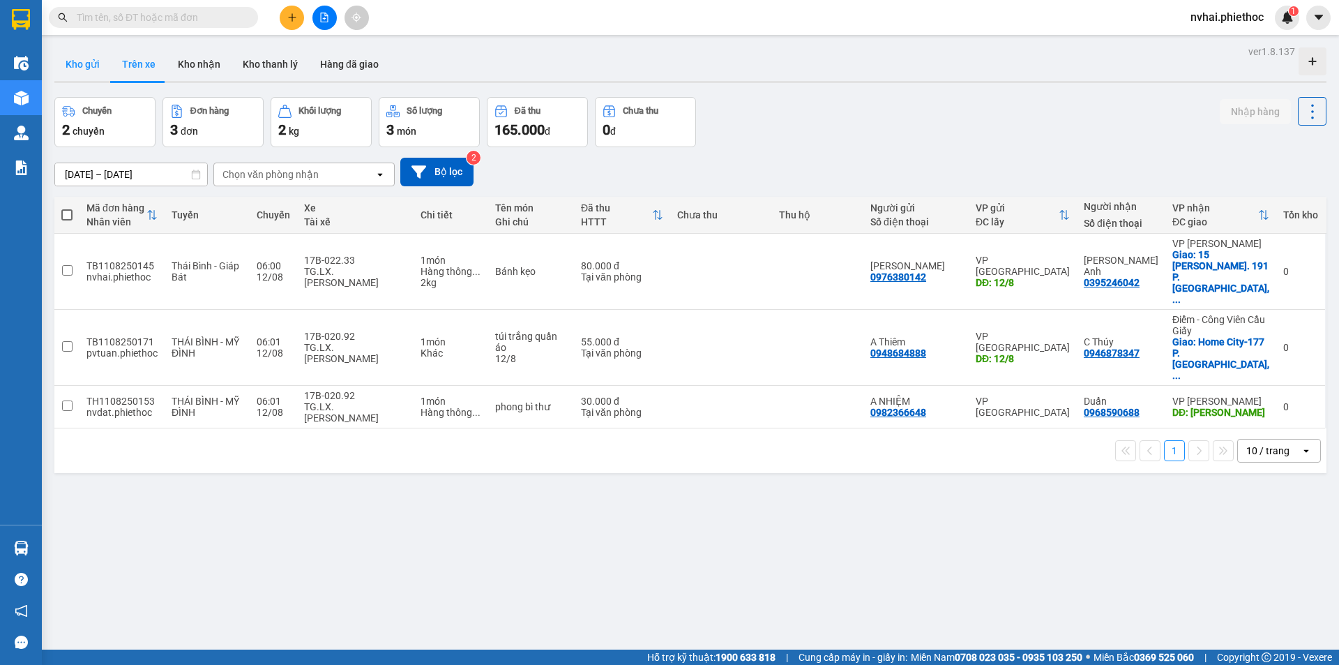
click at [83, 70] on button "Kho gửi" at bounding box center [82, 63] width 56 height 33
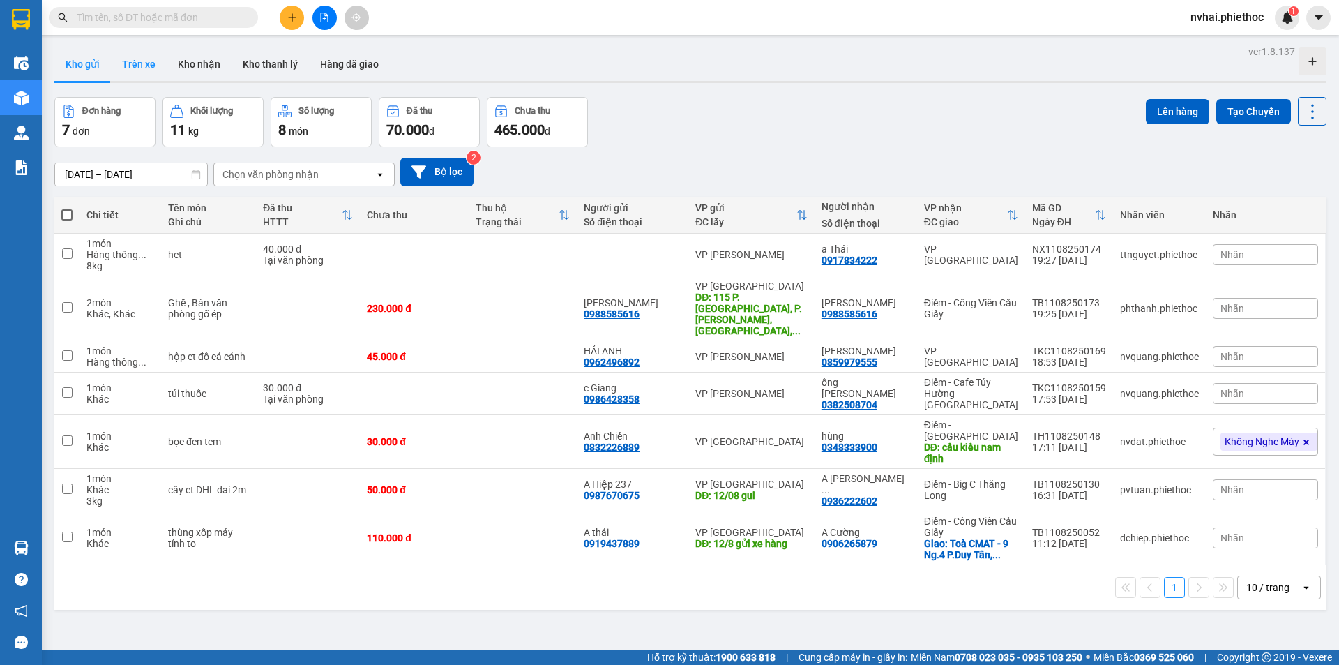
click at [138, 55] on button "Trên xe" at bounding box center [139, 63] width 56 height 33
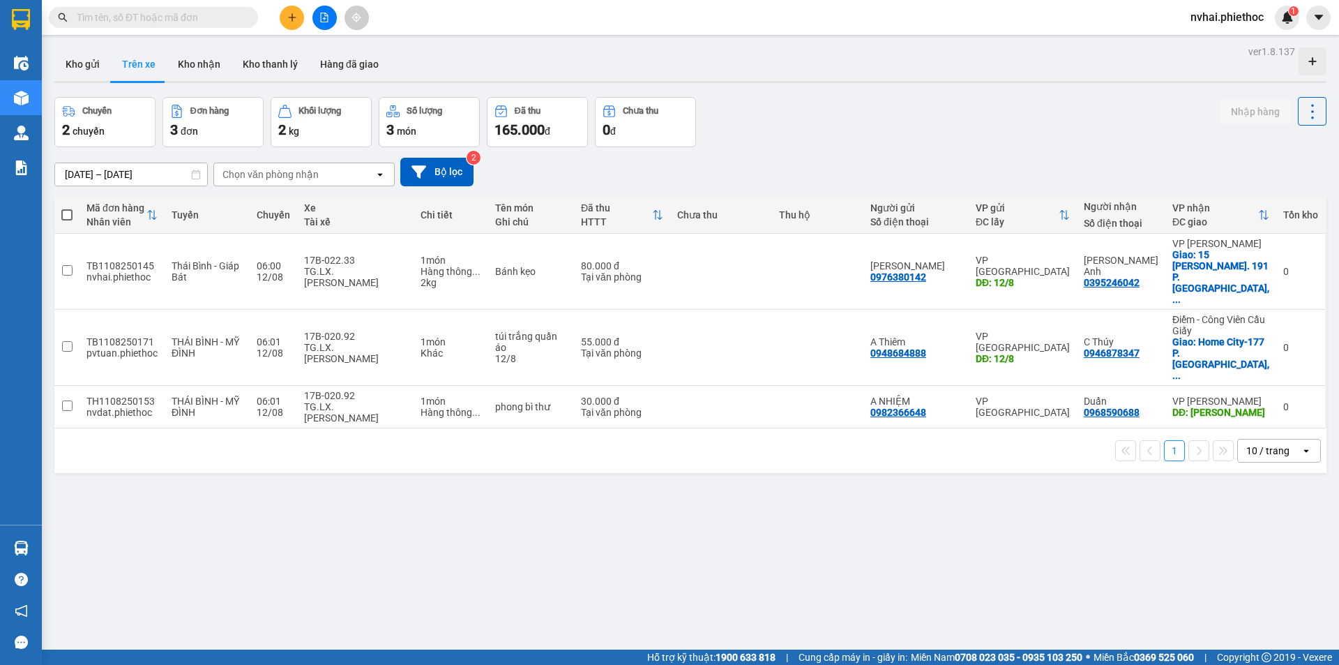
click at [252, 160] on div "[DATE] – [DATE] Press the down arrow key to interact with the calendar and sele…" at bounding box center [690, 172] width 1272 height 29
click at [262, 177] on div "Chọn văn phòng nhận" at bounding box center [271, 174] width 96 height 14
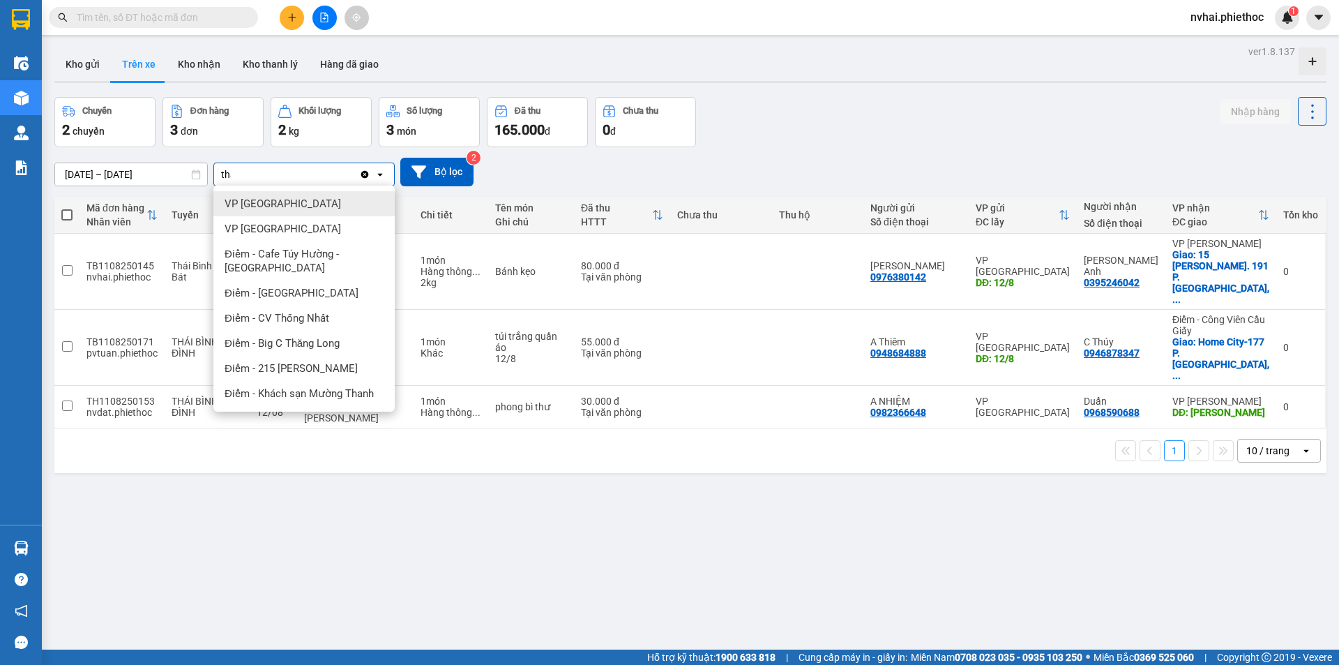
type input "thái"
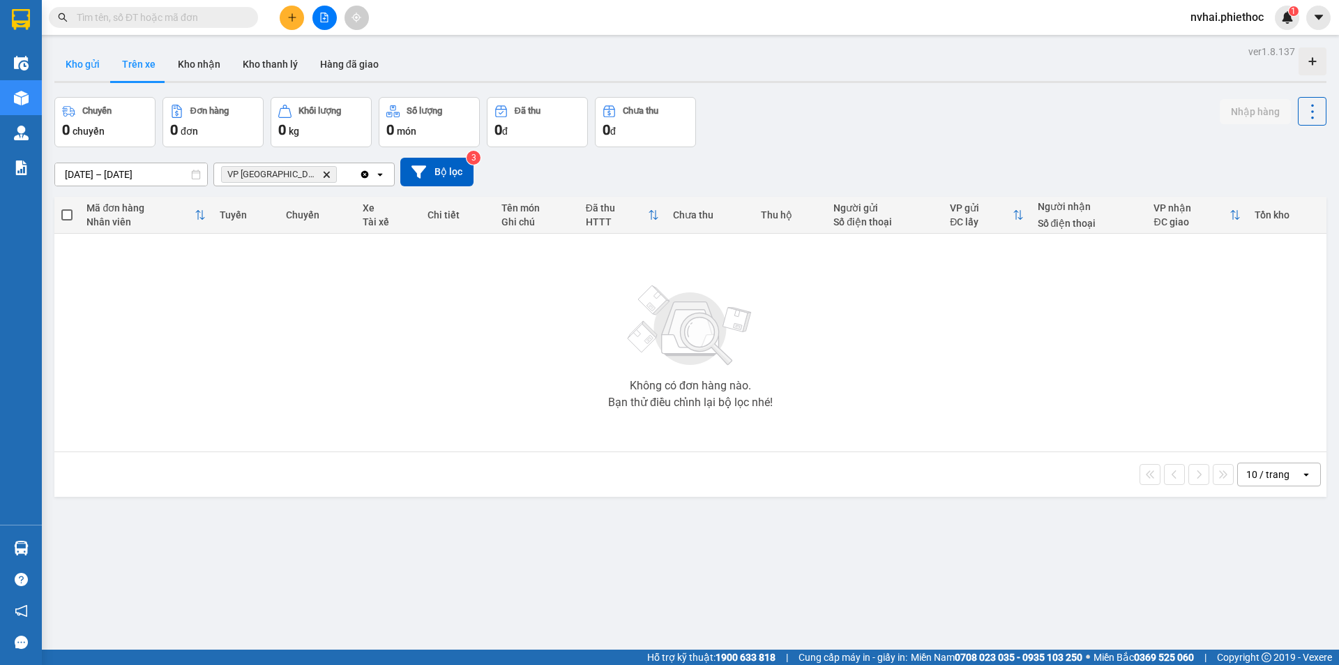
click at [100, 60] on button "Kho gửi" at bounding box center [82, 63] width 56 height 33
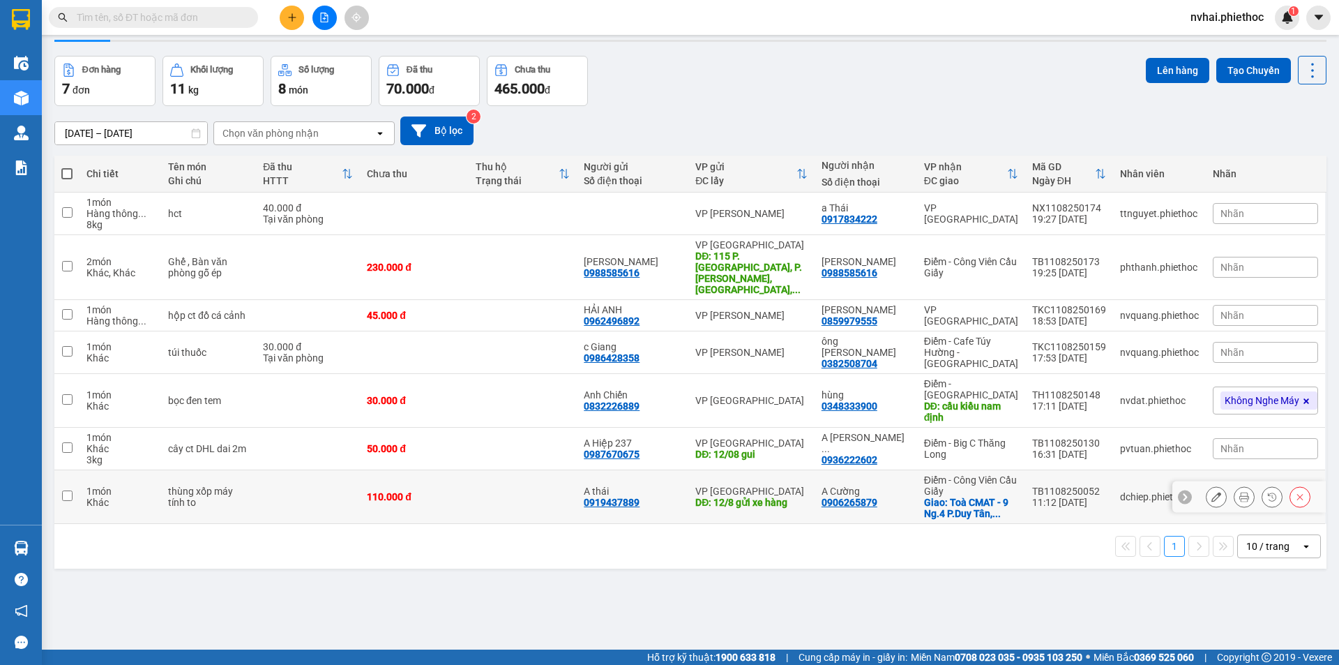
scroll to position [64, 0]
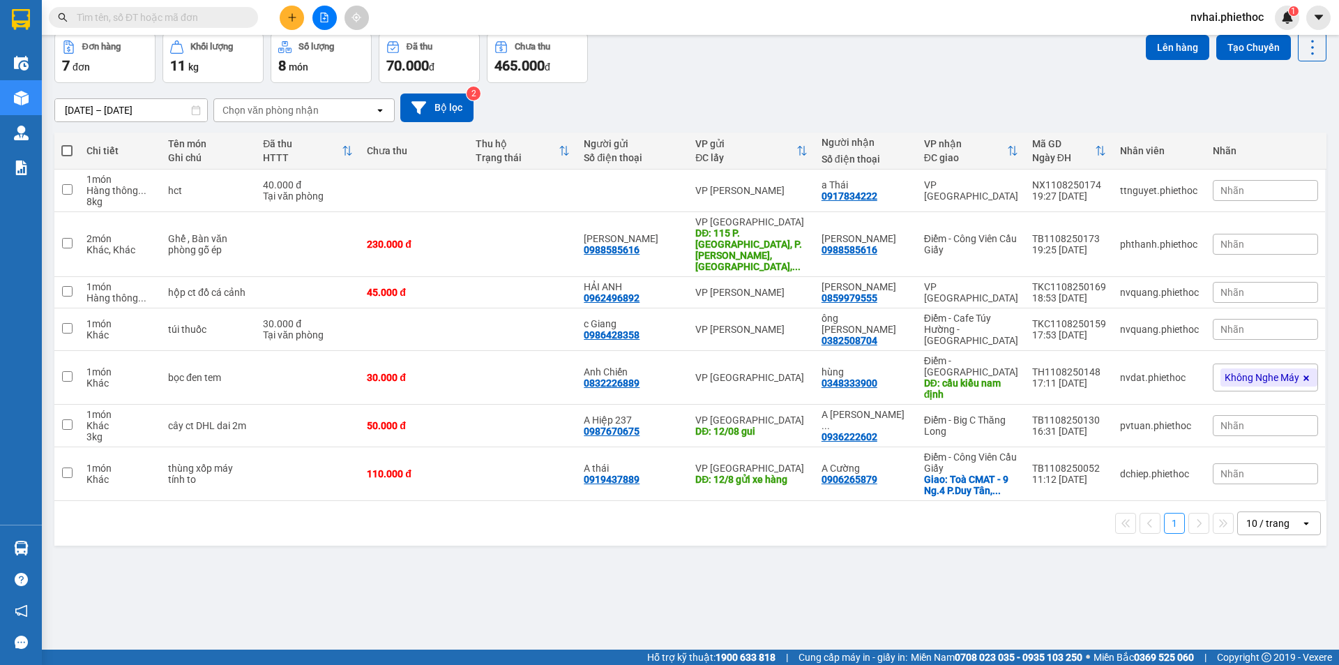
click at [1000, 94] on div "[DATE] – [DATE] Press the down arrow key to interact with the calendar and sele…" at bounding box center [690, 107] width 1272 height 29
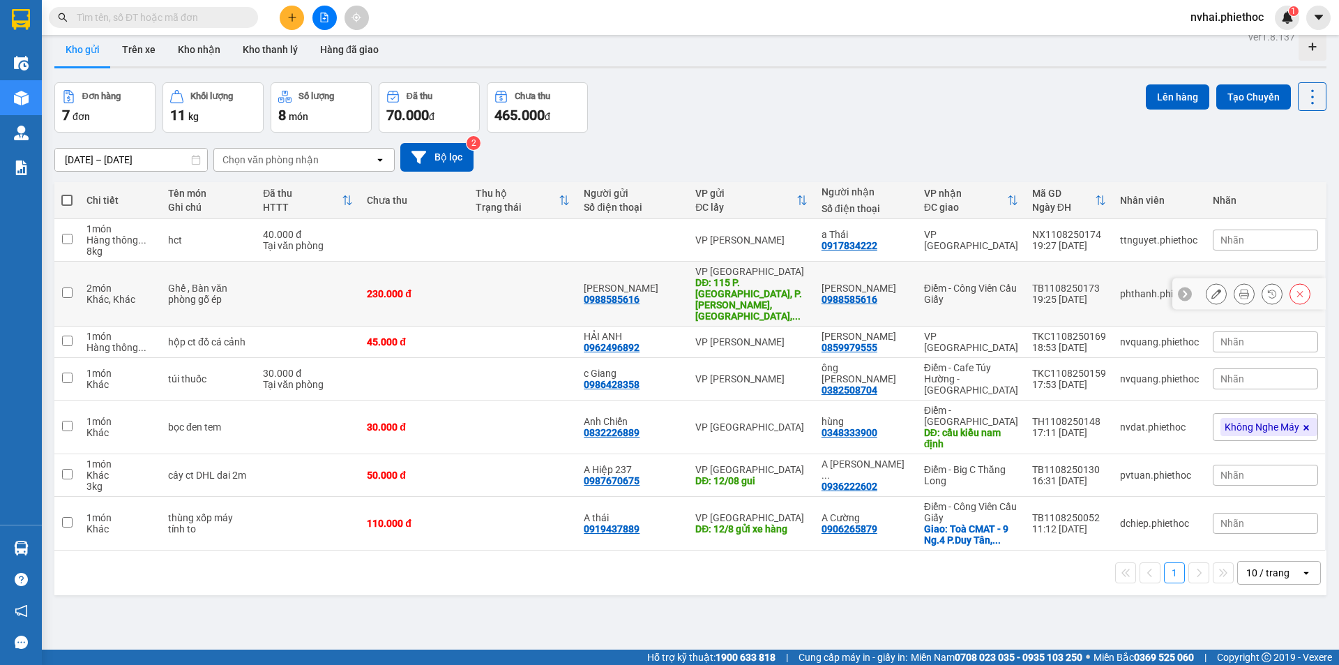
scroll to position [0, 0]
